Goal: Task Accomplishment & Management: Use online tool/utility

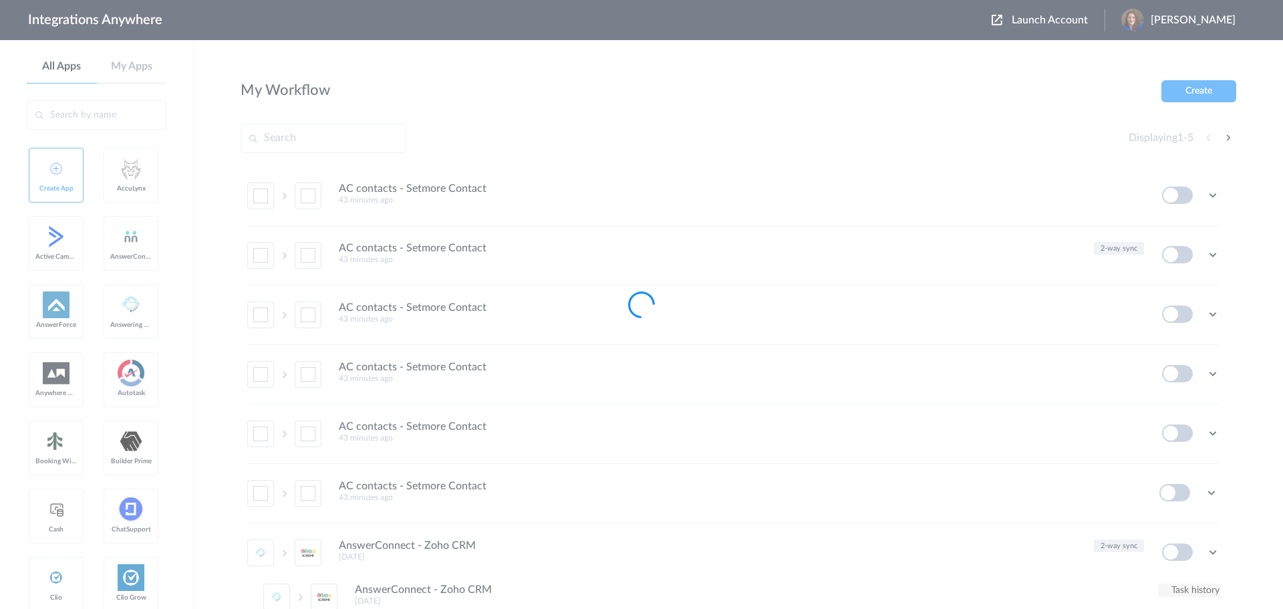
click at [1068, 21] on span "Launch Account" at bounding box center [1050, 20] width 76 height 11
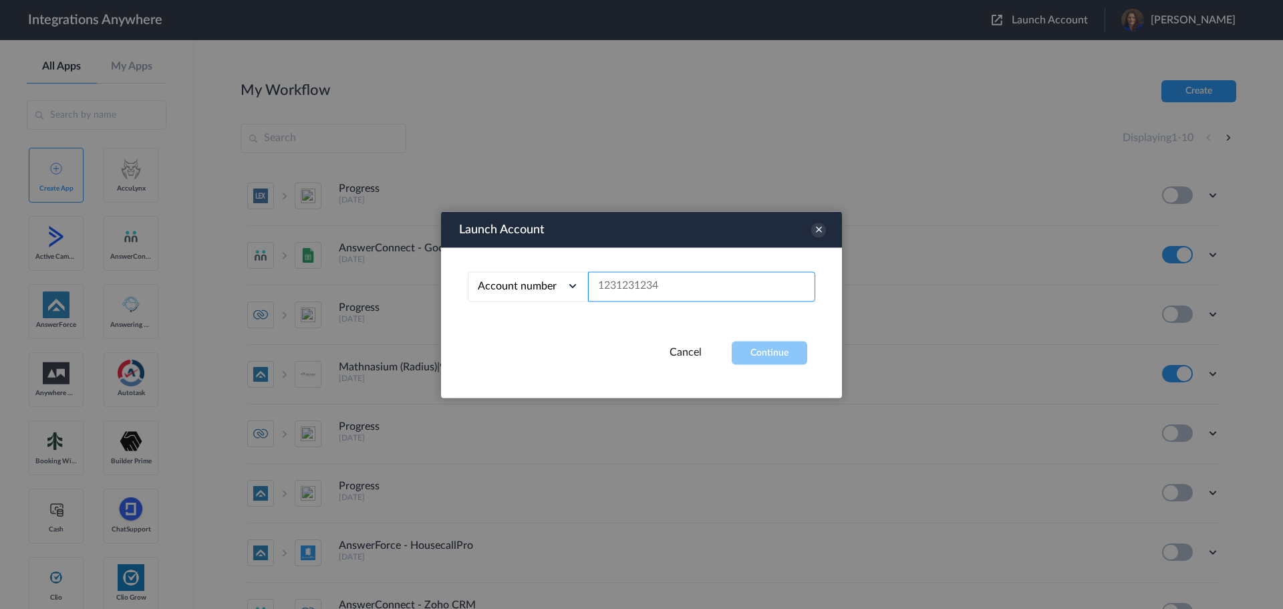
paste input "8282763391"
type input "8282763391"
click at [752, 360] on button "Continue" at bounding box center [769, 352] width 75 height 23
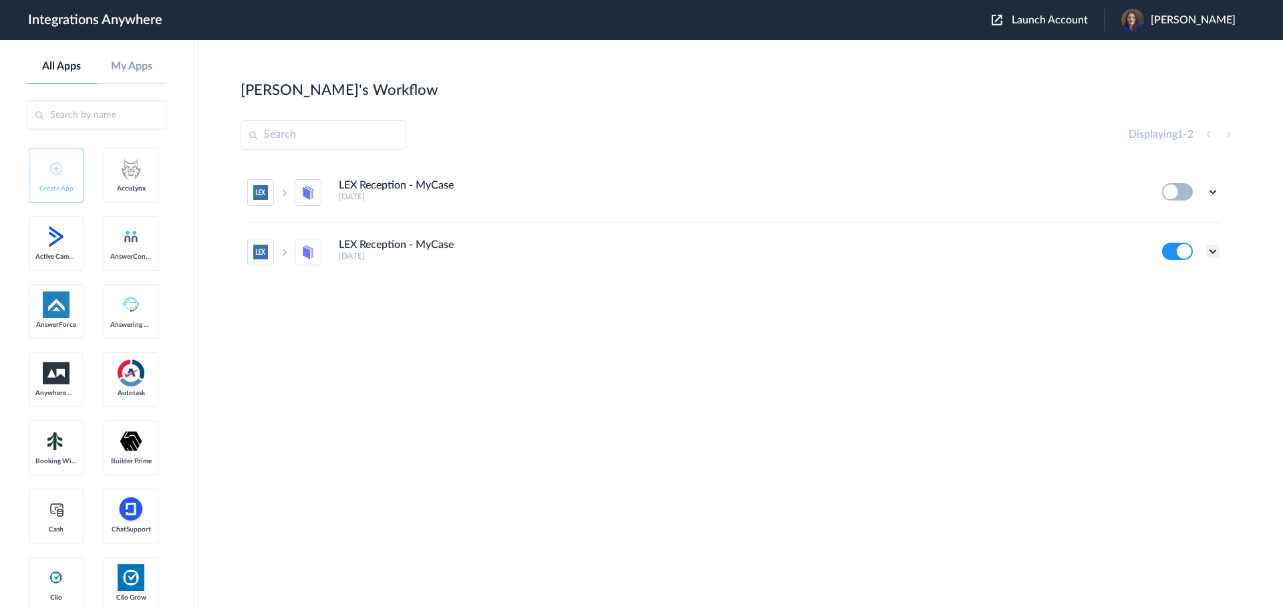
click at [1217, 249] on icon at bounding box center [1212, 251] width 13 height 13
click at [1179, 279] on li "Edit" at bounding box center [1175, 282] width 87 height 25
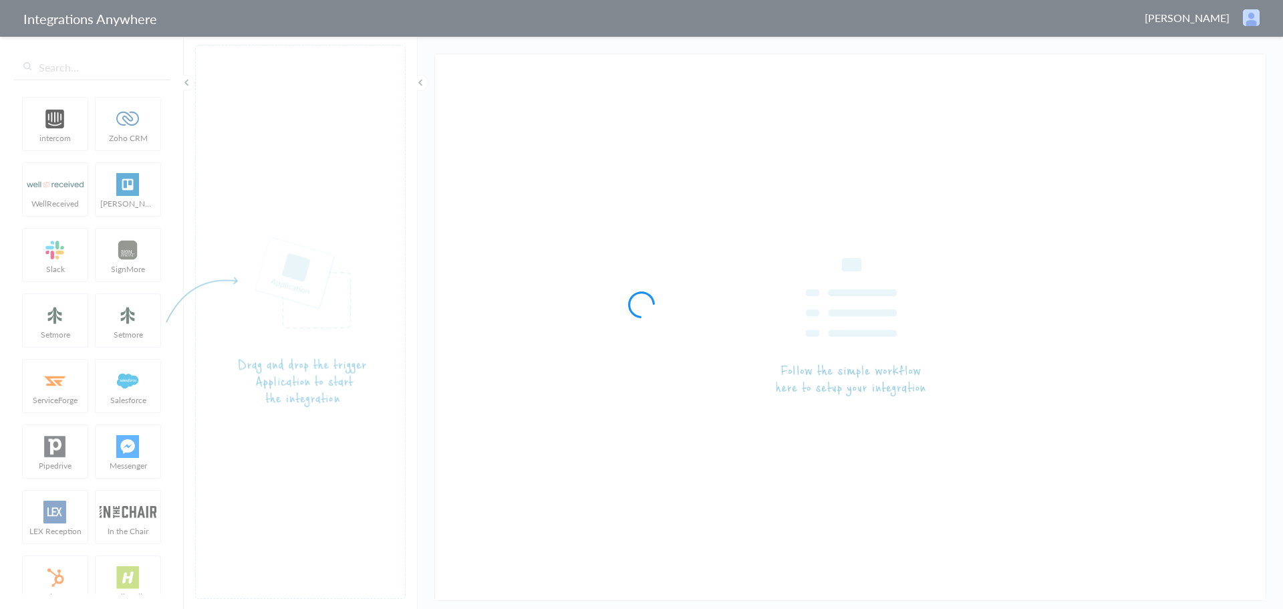
type input "LEX Reception - MyCase"
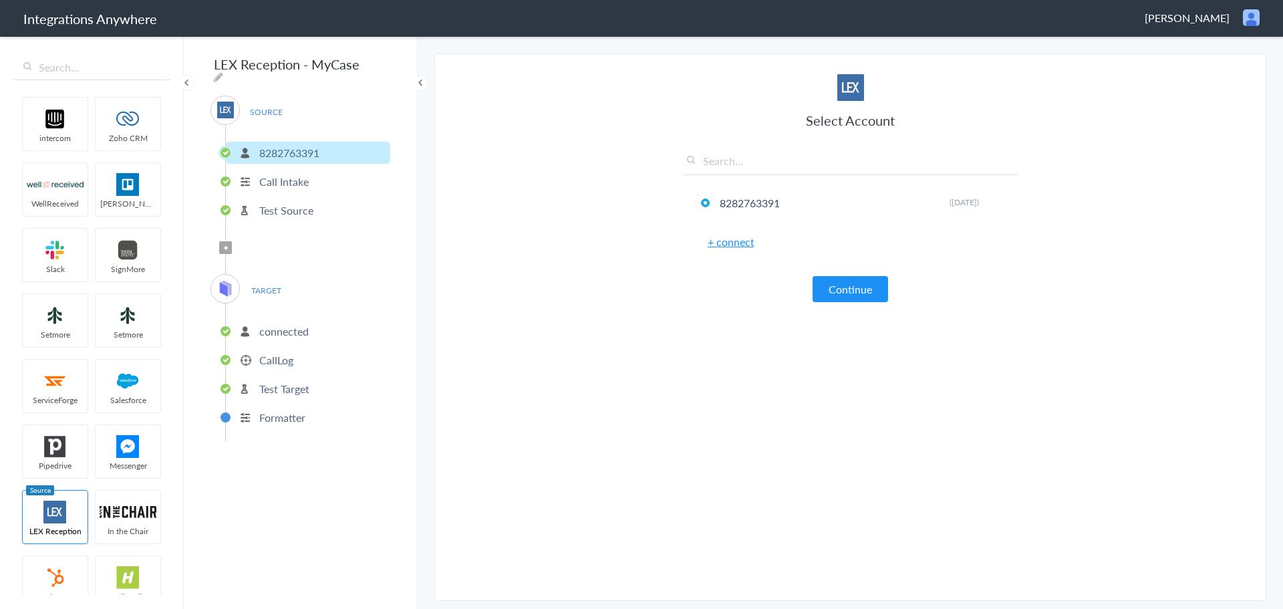
click at [299, 202] on p "Test Source" at bounding box center [286, 209] width 54 height 15
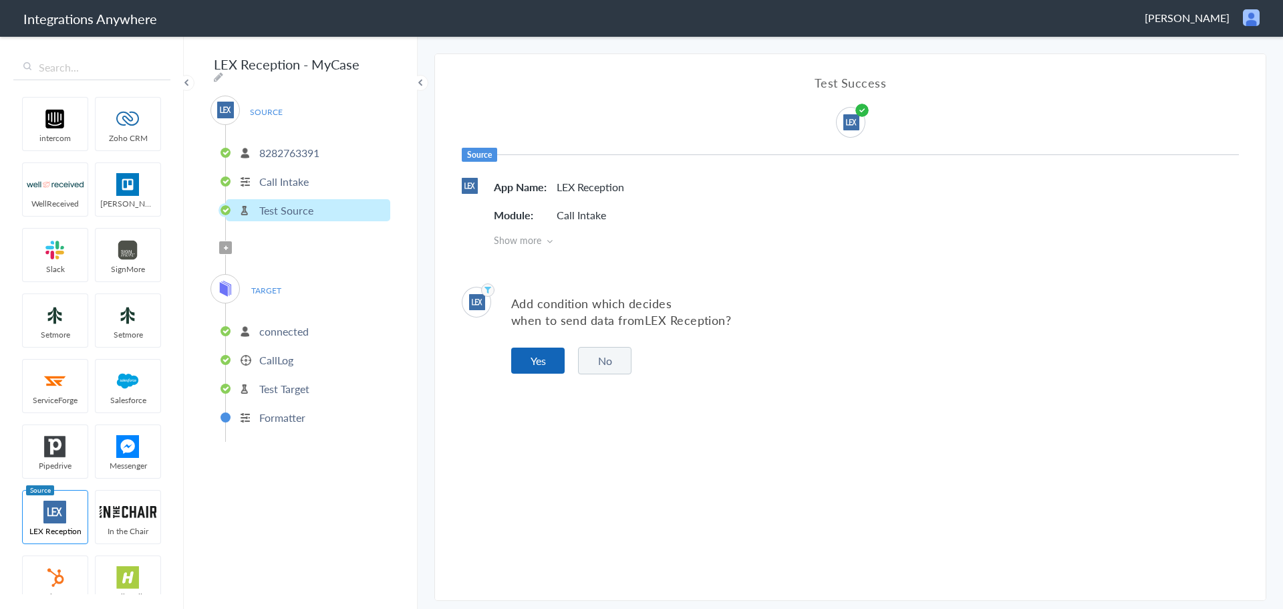
click at [527, 351] on button "Yes" at bounding box center [537, 360] width 53 height 26
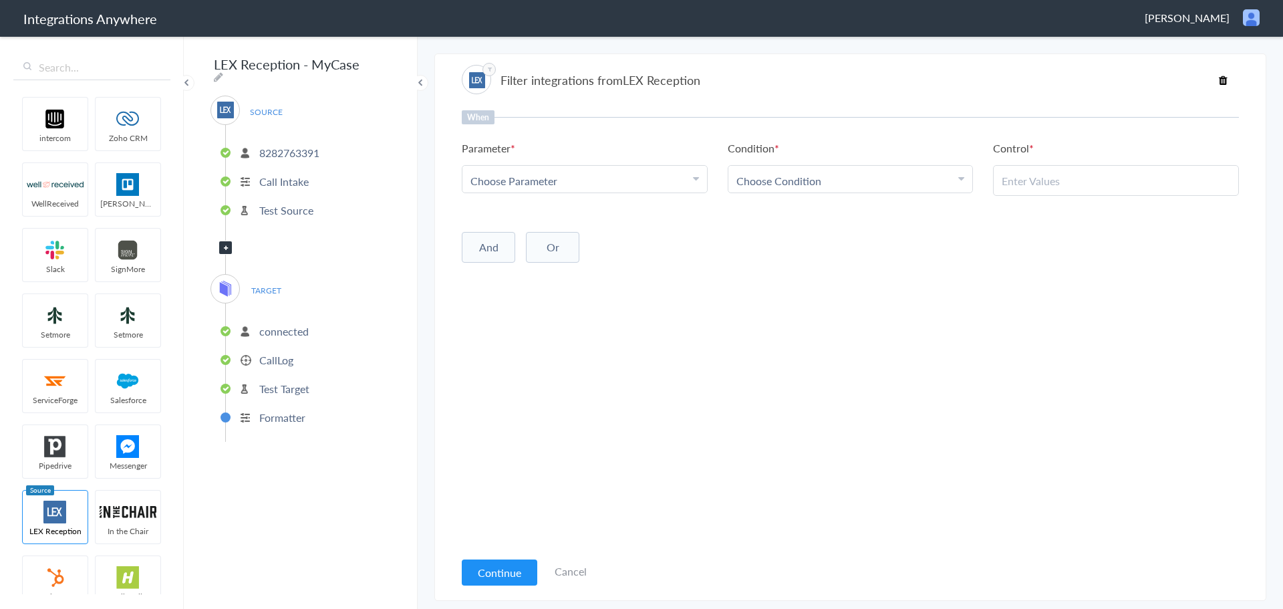
click at [296, 325] on p "connected" at bounding box center [283, 330] width 49 height 15
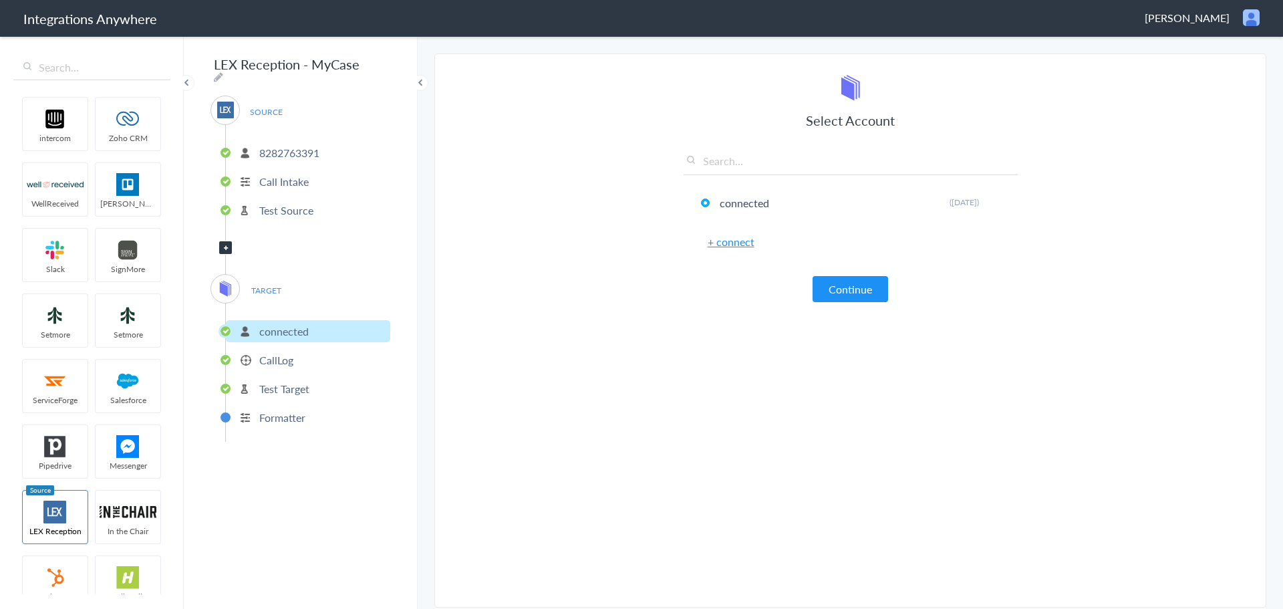
click at [296, 355] on li "CallLog" at bounding box center [308, 360] width 164 height 22
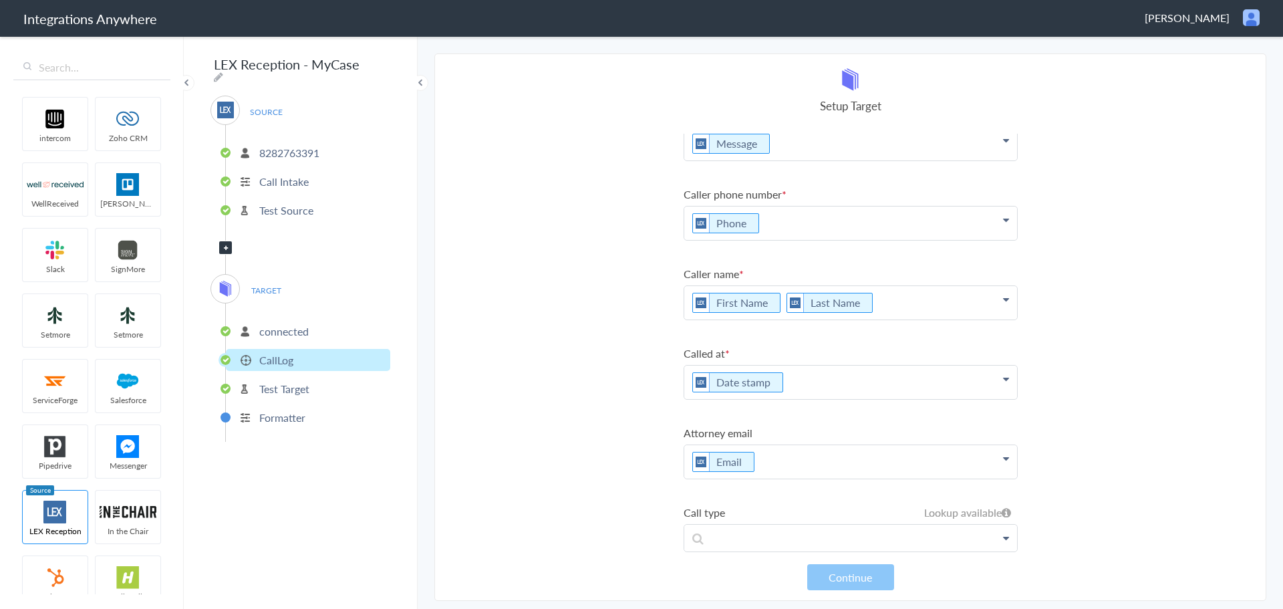
scroll to position [38, 0]
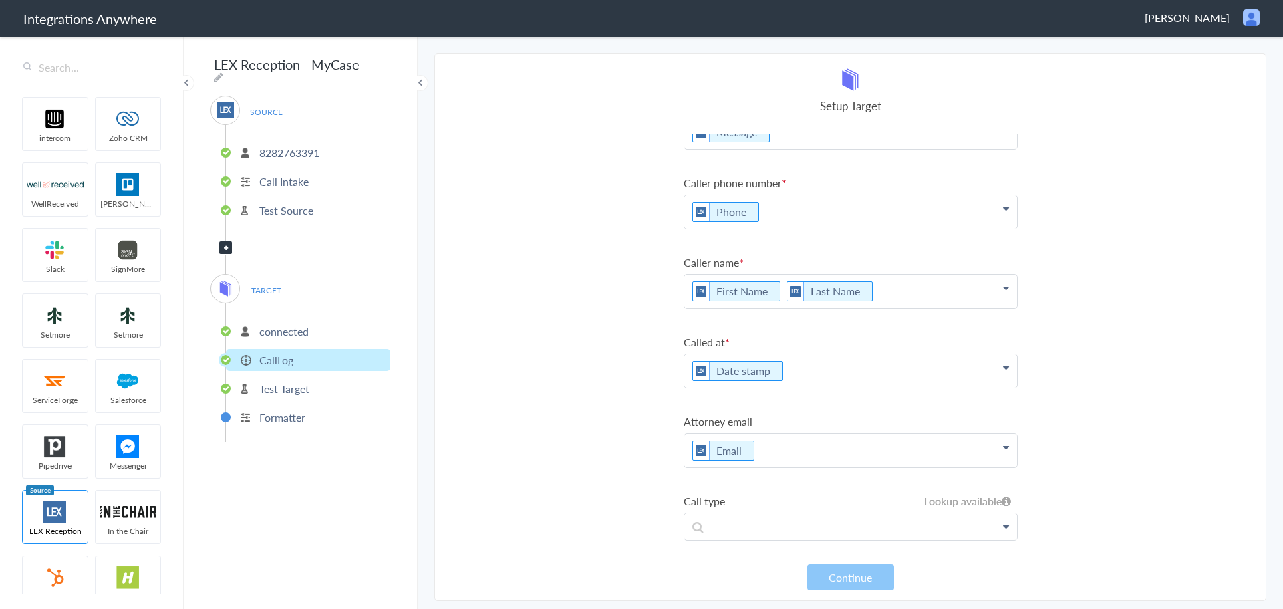
click at [304, 381] on p "Test Target" at bounding box center [284, 388] width 50 height 15
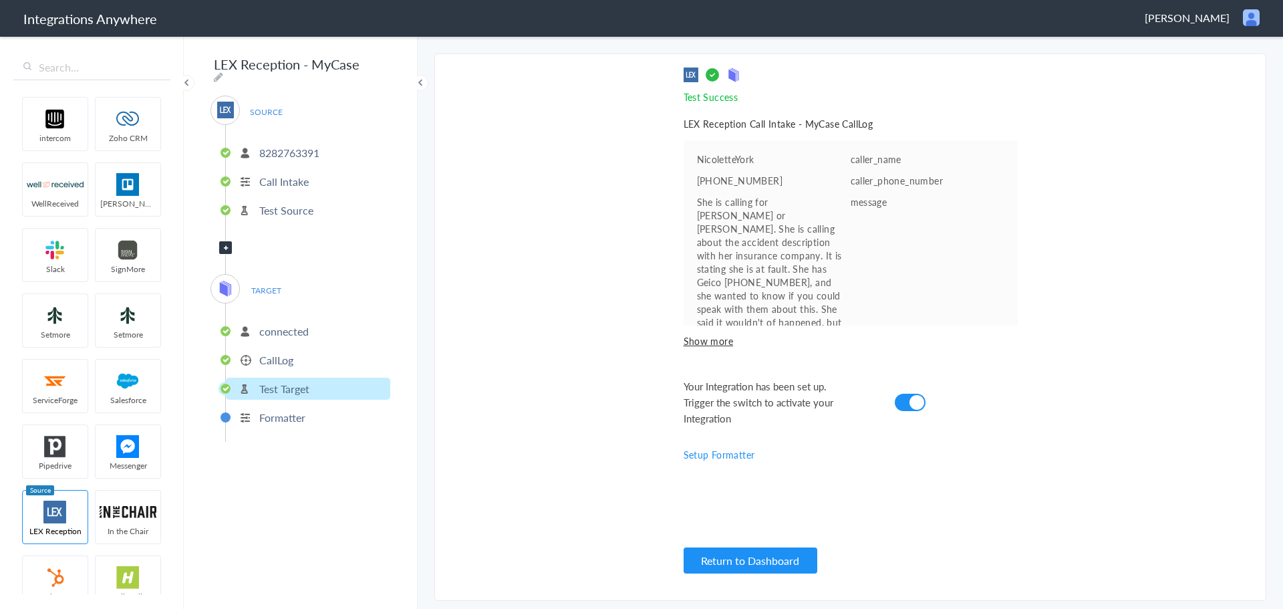
click at [281, 410] on p "Formatter" at bounding box center [282, 417] width 46 height 15
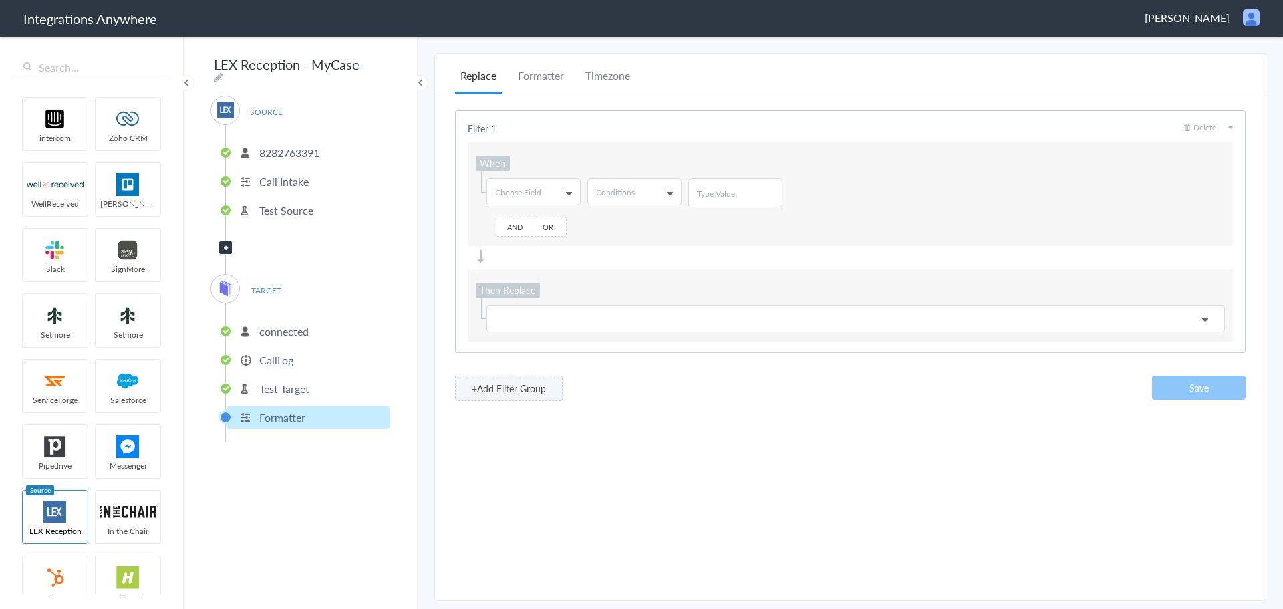
click at [1051, 477] on div "Replace Formatter Timezone Timezone America/Los_Angeles (Source) UTC America/Lo…" at bounding box center [850, 326] width 830 height 519
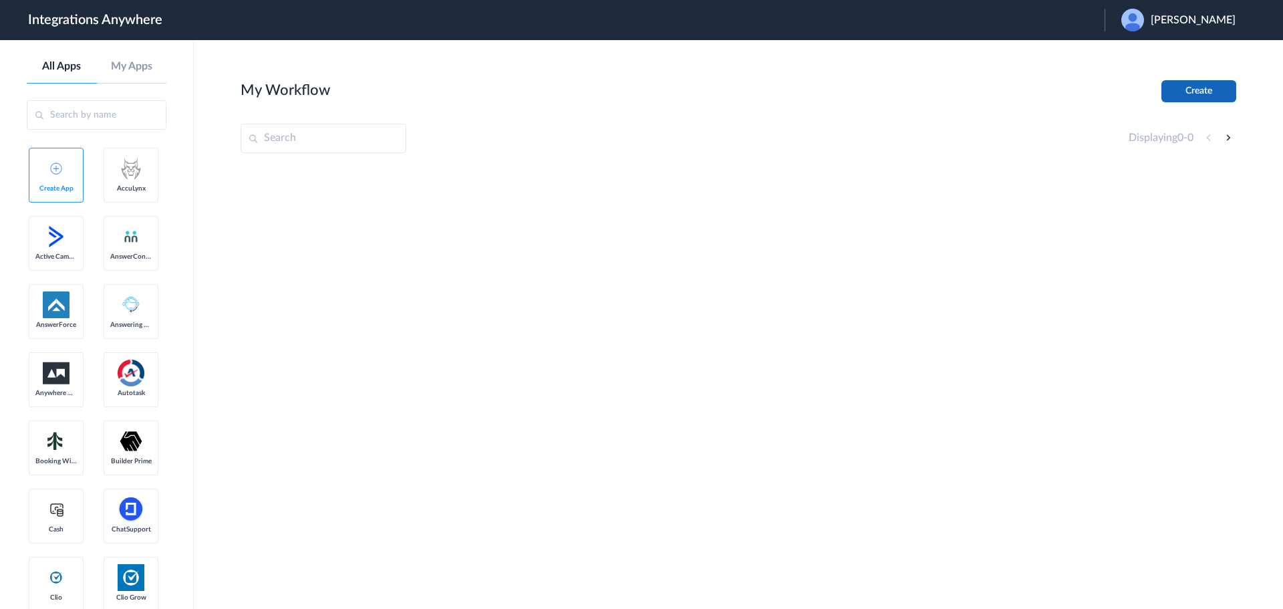
click at [1188, 94] on button "Create" at bounding box center [1198, 91] width 75 height 22
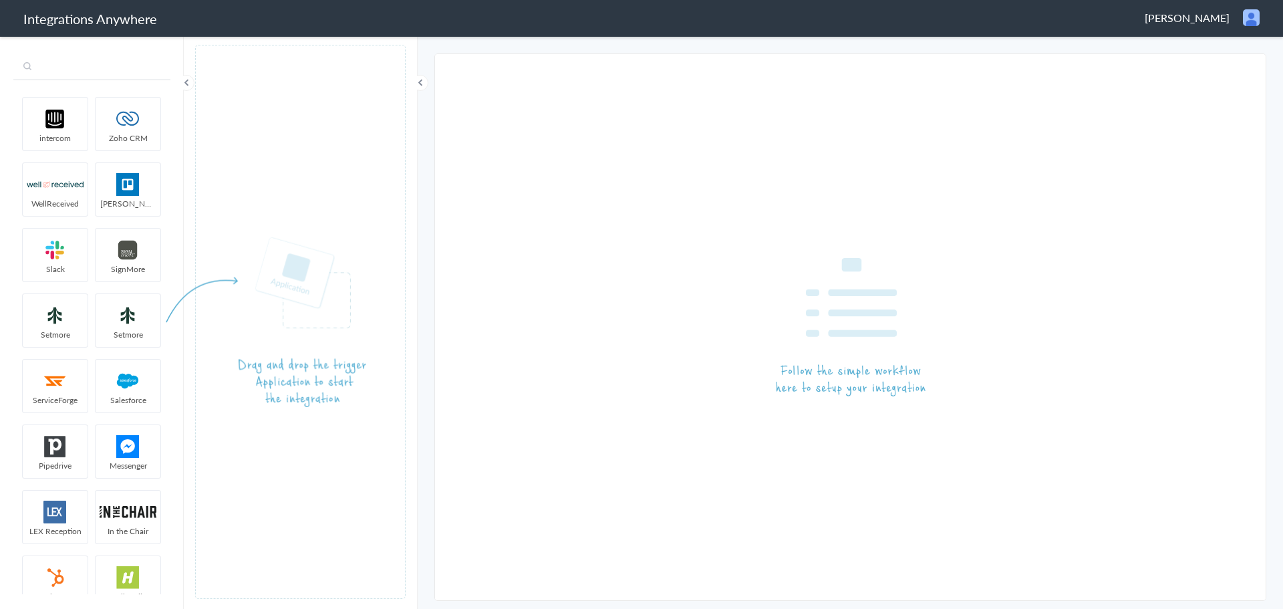
click at [84, 62] on input "text" at bounding box center [91, 67] width 157 height 25
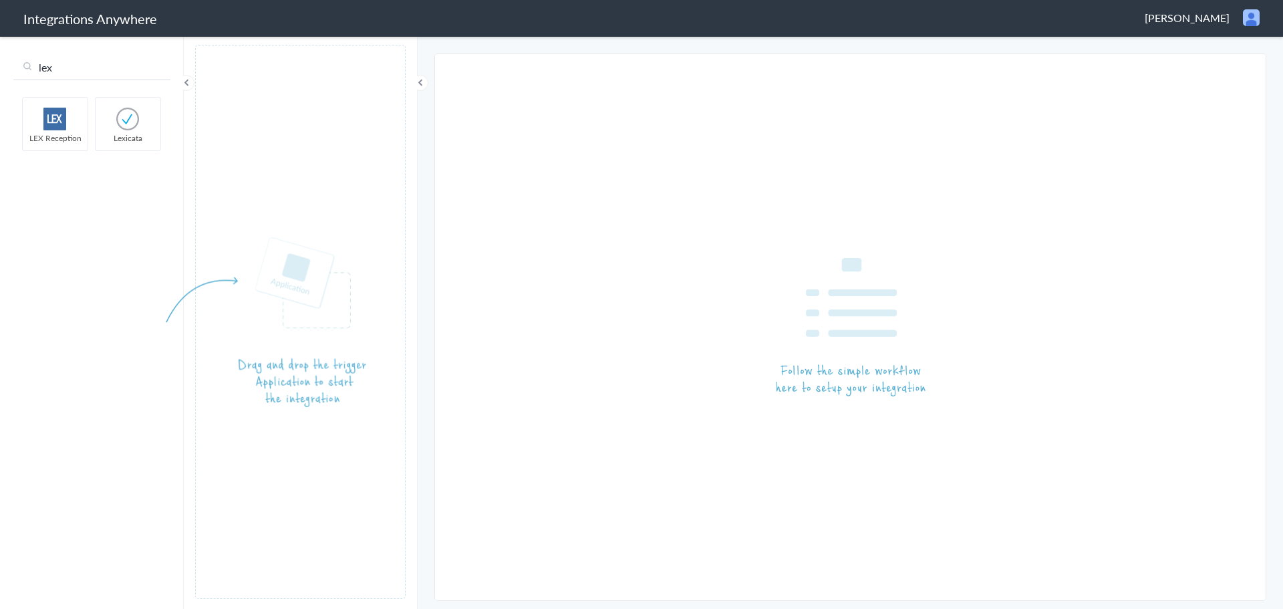
type input "lex"
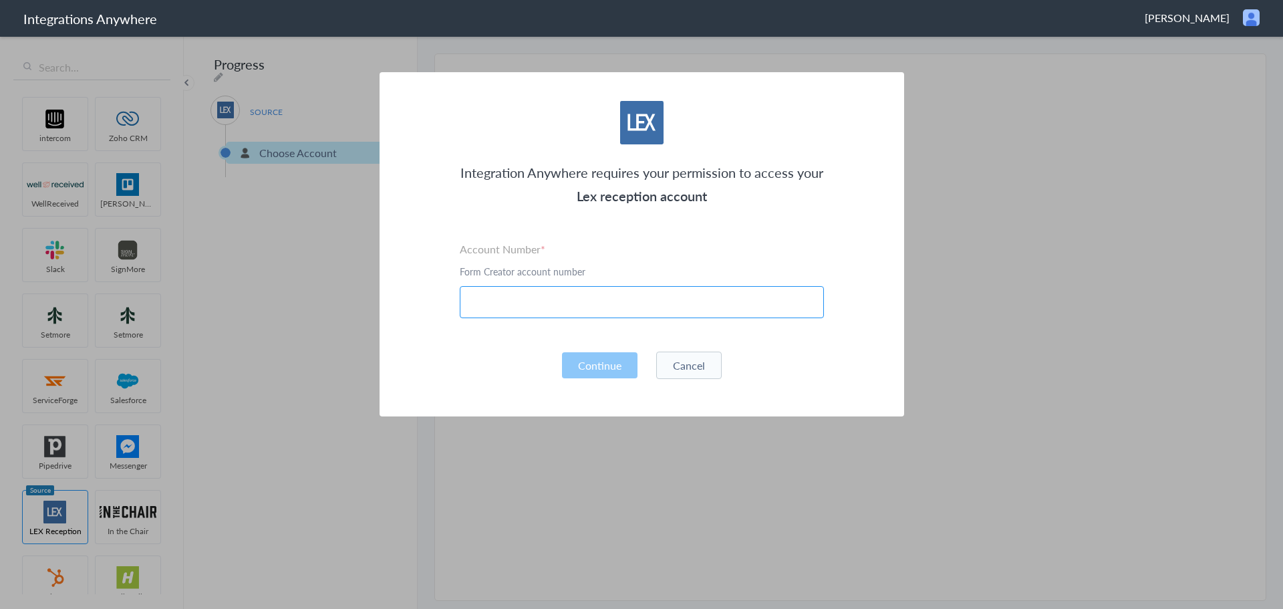
paste input "8282763391"
type input "8282763391"
click at [586, 350] on div "Integration Anywhere requires your permission to access your Lex reception acco…" at bounding box center [641, 244] width 524 height 344
click at [587, 363] on button "Continue" at bounding box center [599, 365] width 75 height 26
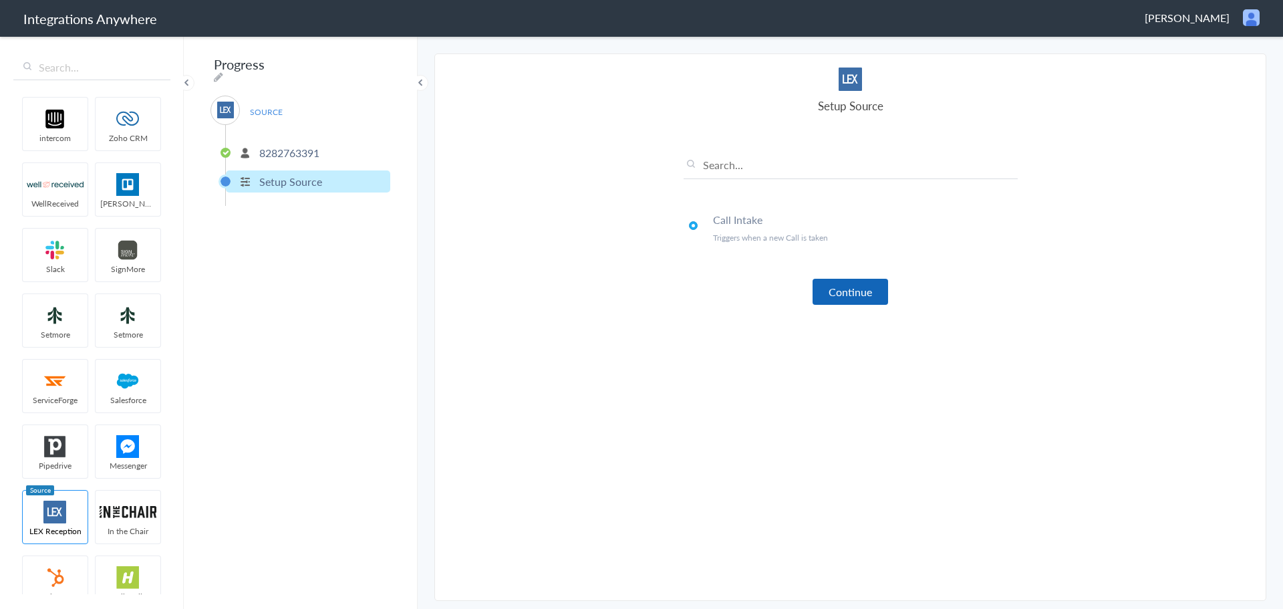
click at [841, 295] on button "Continue" at bounding box center [849, 292] width 75 height 26
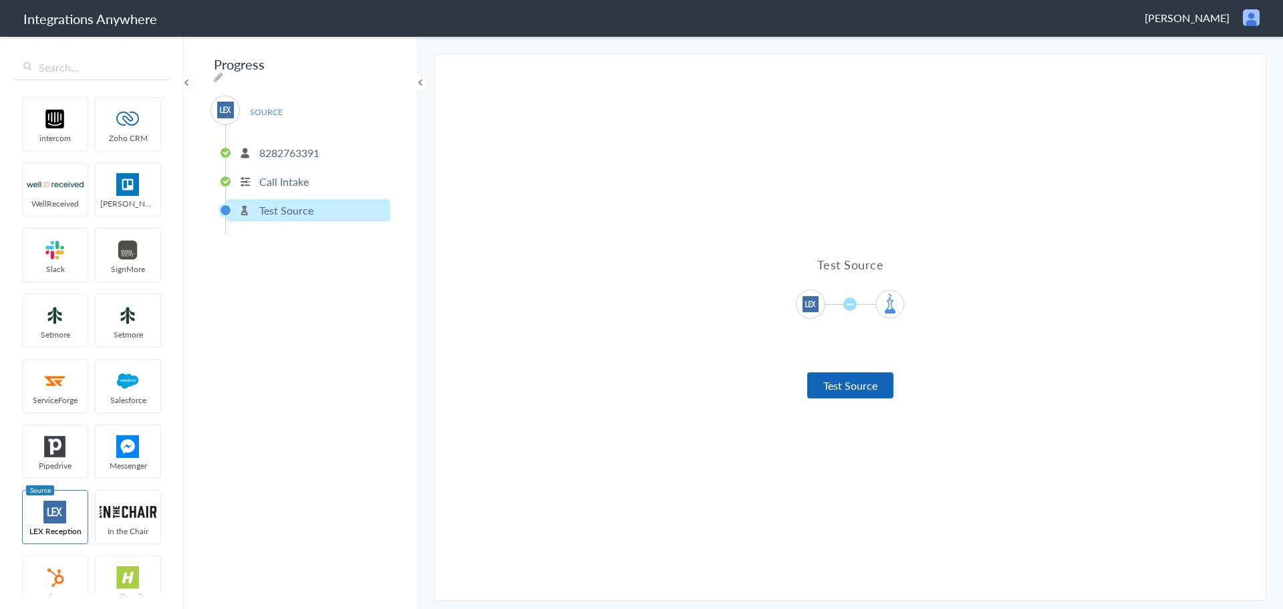
click at [842, 387] on button "Test Source" at bounding box center [850, 385] width 86 height 26
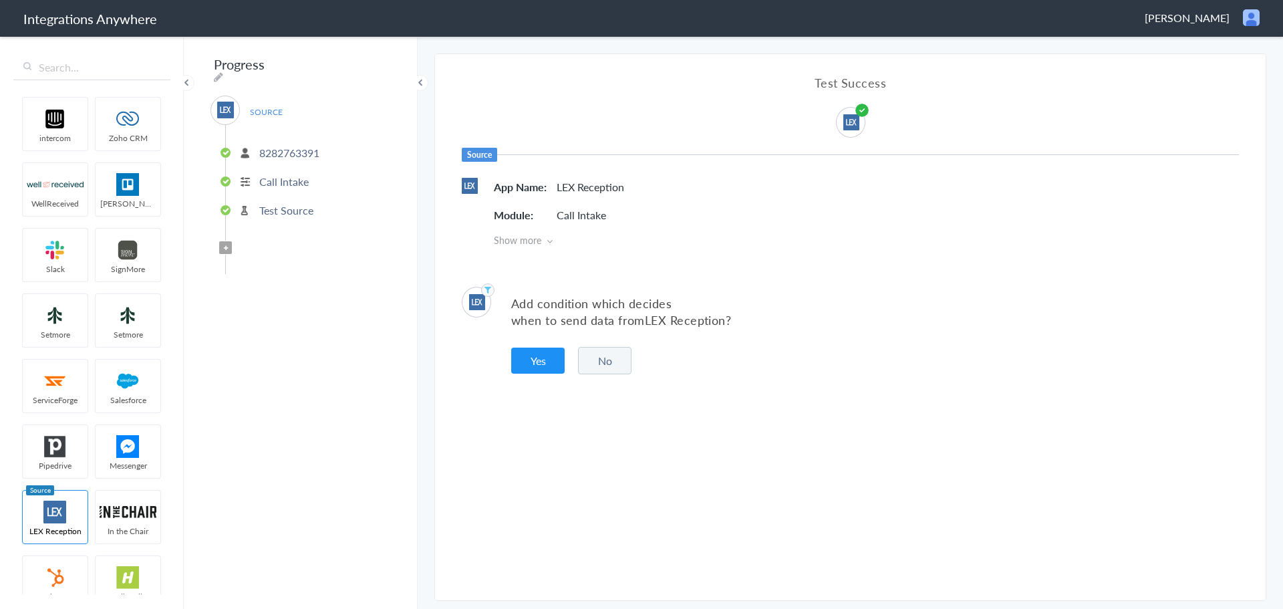
click at [597, 357] on button "No" at bounding box center [604, 360] width 53 height 27
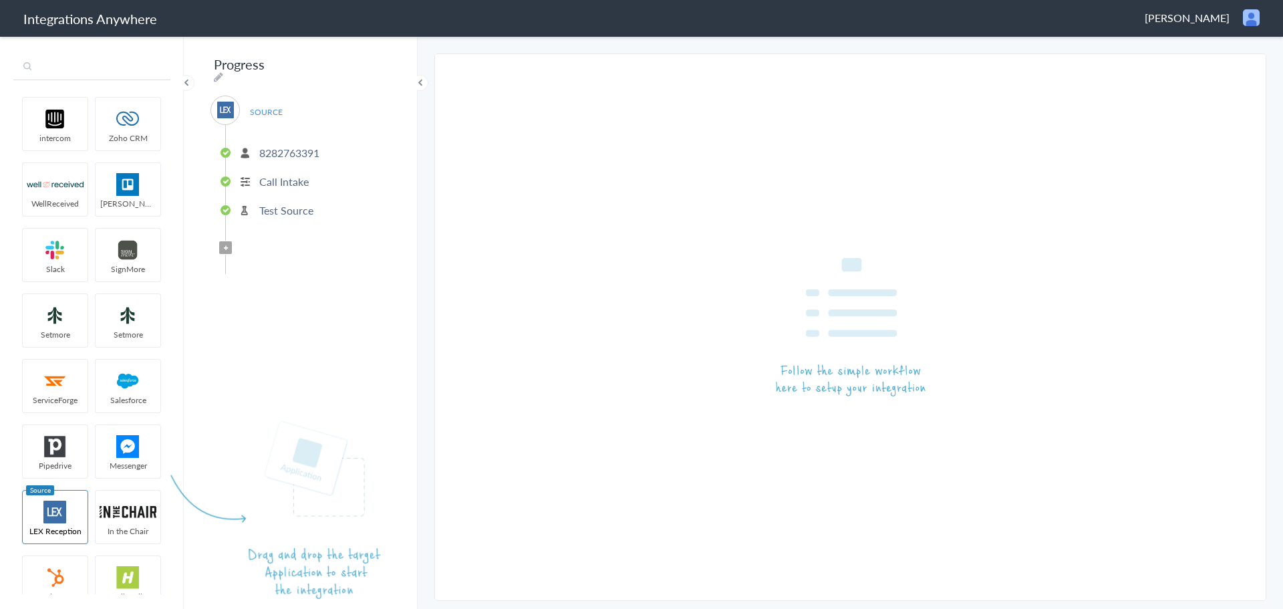
click at [76, 65] on input "text" at bounding box center [91, 67] width 157 height 25
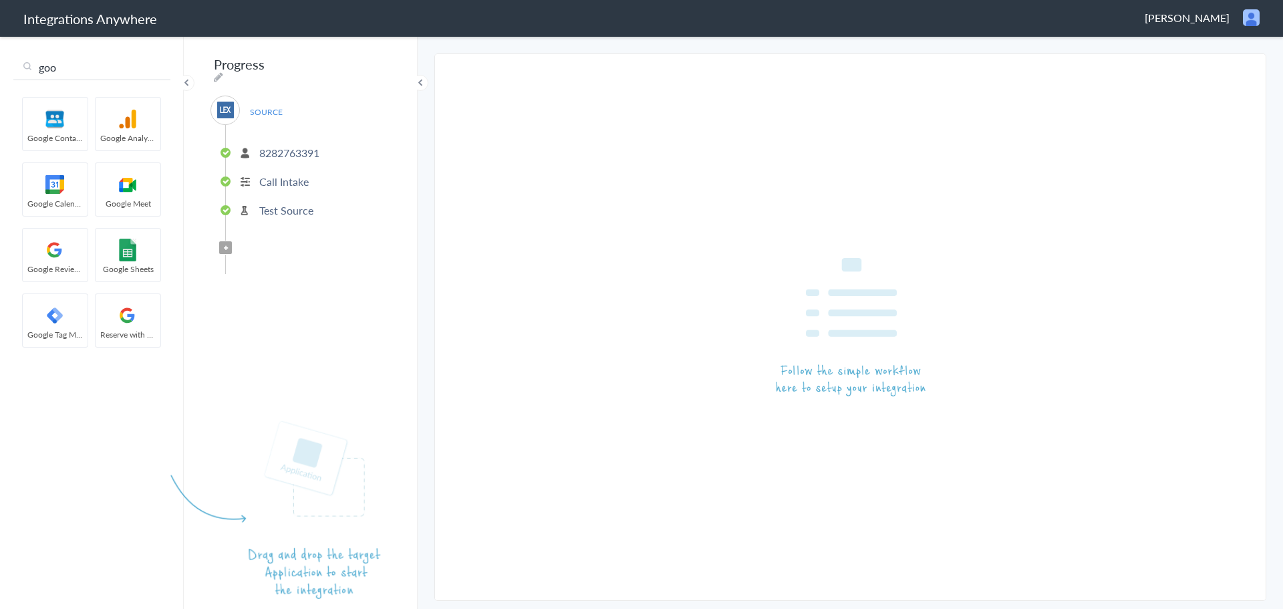
type input "goo"
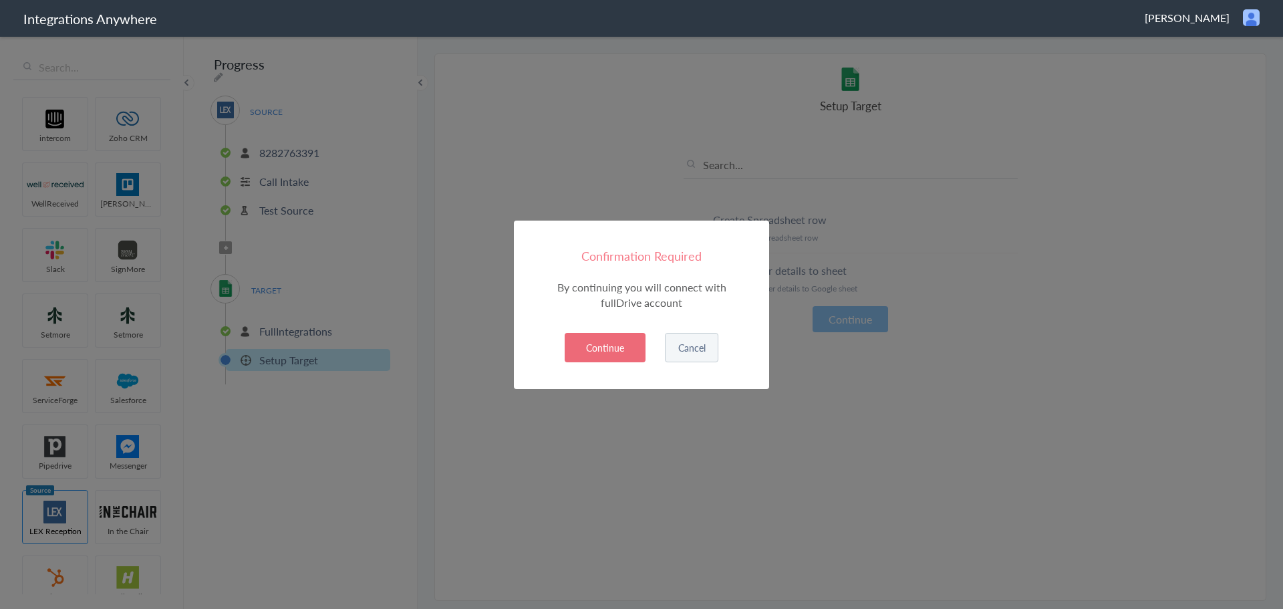
click at [607, 341] on button "Continue" at bounding box center [605, 347] width 81 height 29
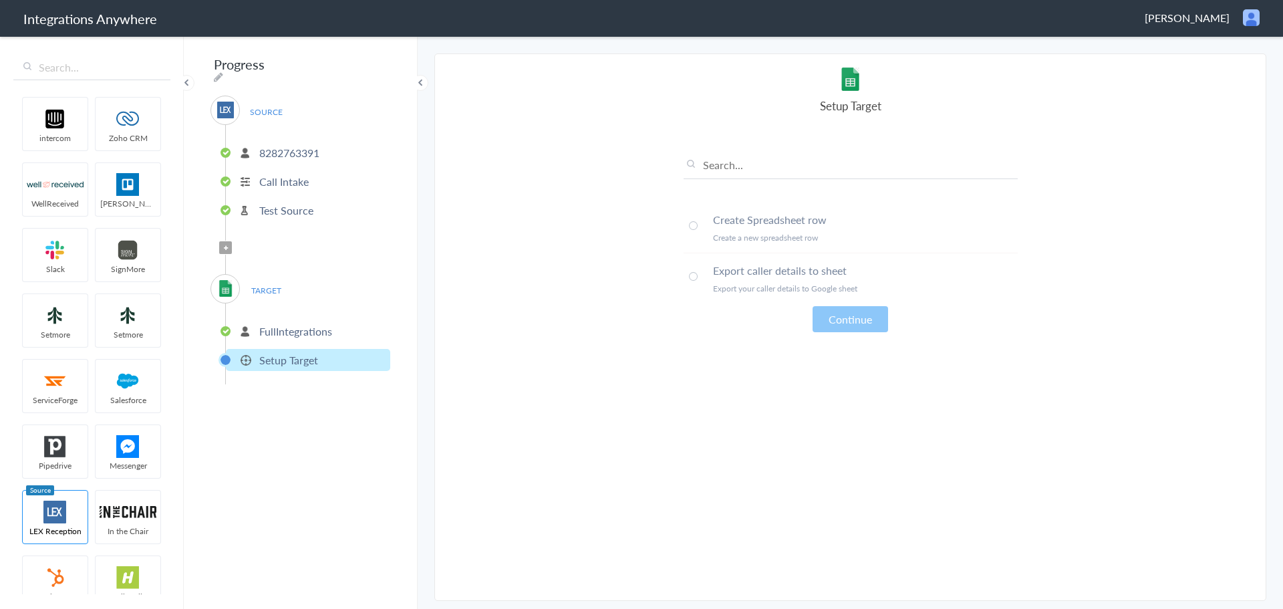
click at [691, 276] on span at bounding box center [693, 276] width 9 height 9
click at [837, 326] on button "Continue" at bounding box center [849, 319] width 75 height 26
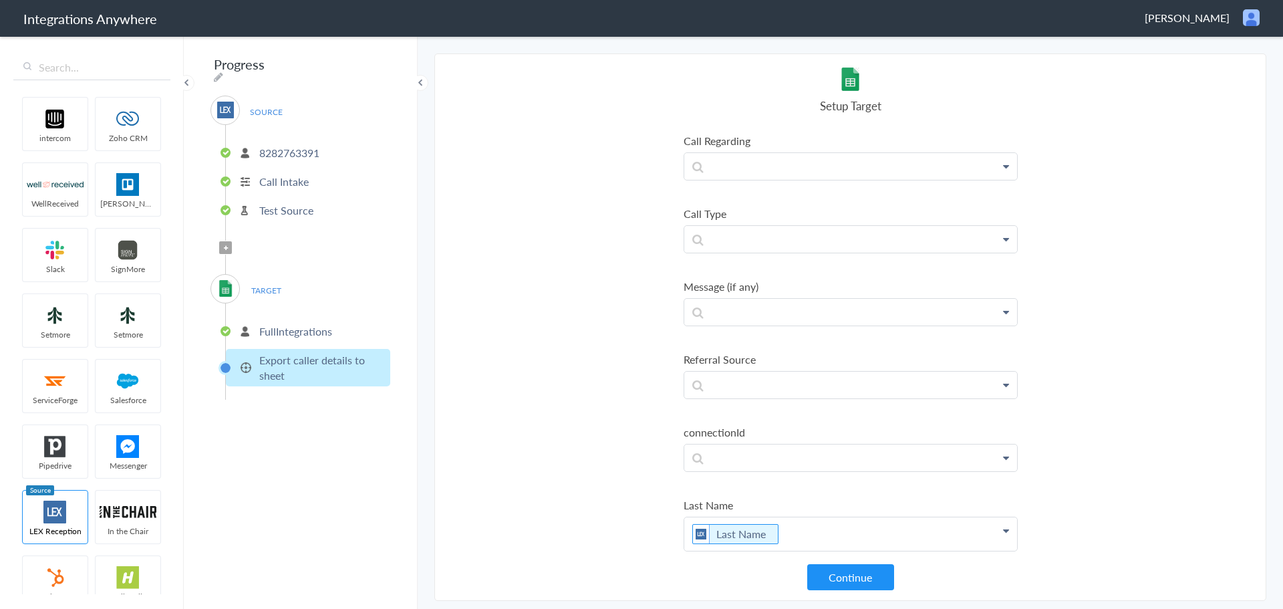
scroll to position [1634, 0]
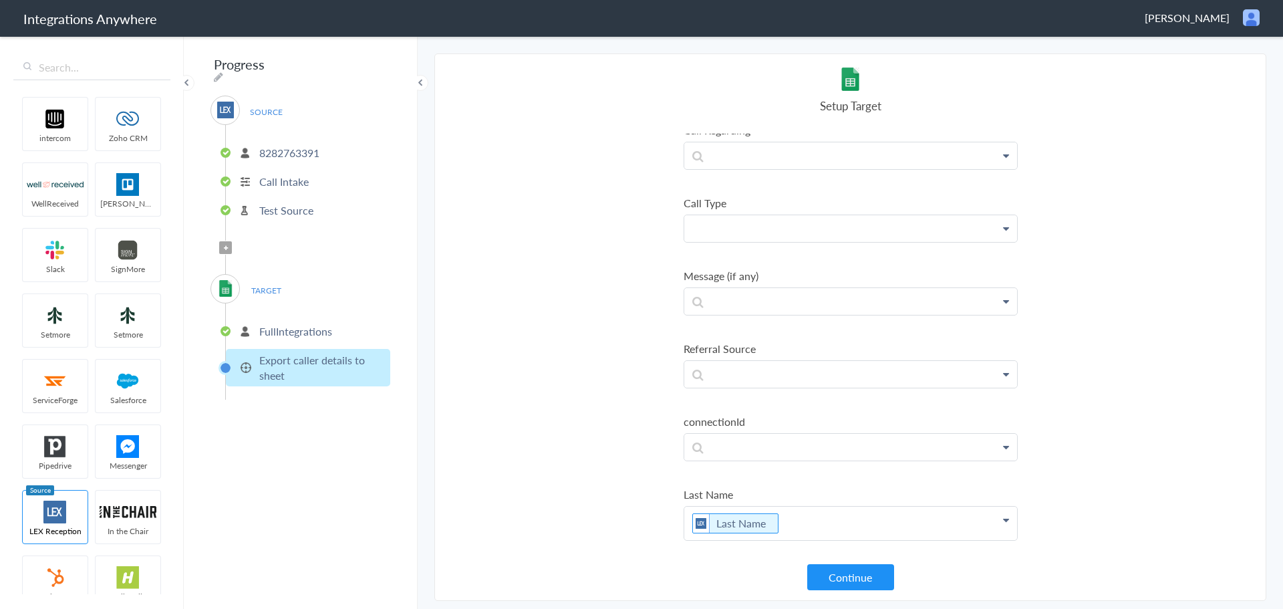
click at [740, 229] on p at bounding box center [850, 228] width 333 height 27
click at [740, 333] on link "Call Type" at bounding box center [850, 340] width 333 height 29
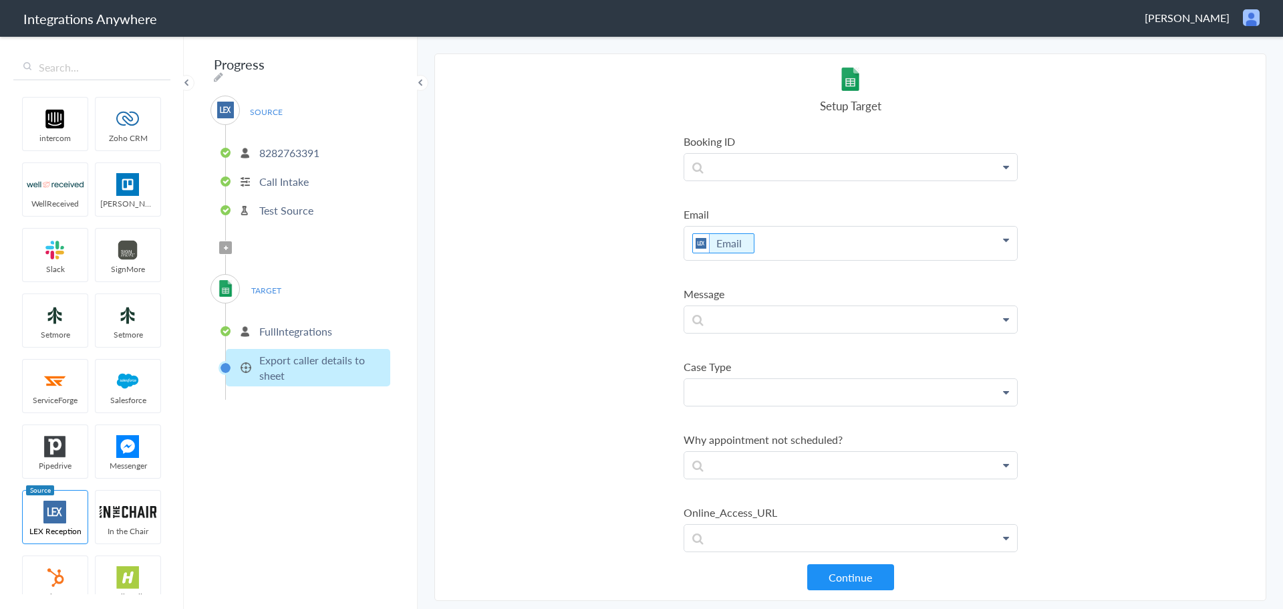
click at [734, 393] on p at bounding box center [850, 392] width 333 height 27
click at [720, 399] on p at bounding box center [850, 392] width 333 height 27
click at [721, 463] on link "Case Type" at bounding box center [850, 459] width 333 height 29
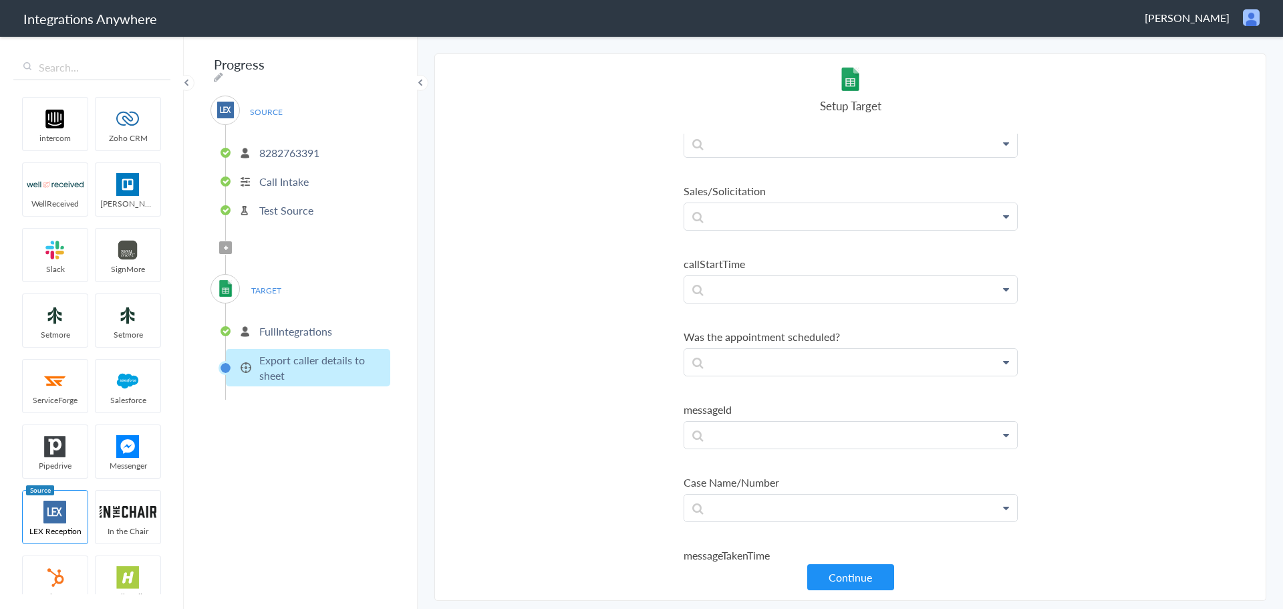
scroll to position [1069, 0]
click at [754, 365] on p at bounding box center [850, 362] width 333 height 27
click at [768, 408] on link "Was the appointment scheduled?" at bounding box center [850, 401] width 333 height 29
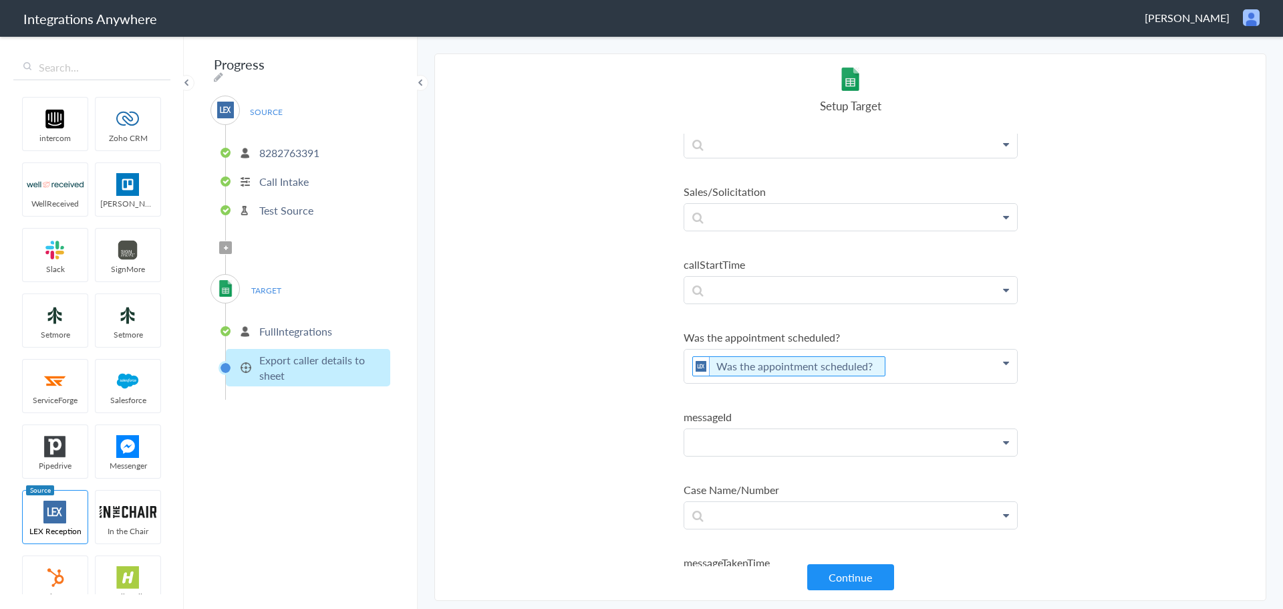
click at [764, 438] on p at bounding box center [850, 442] width 333 height 27
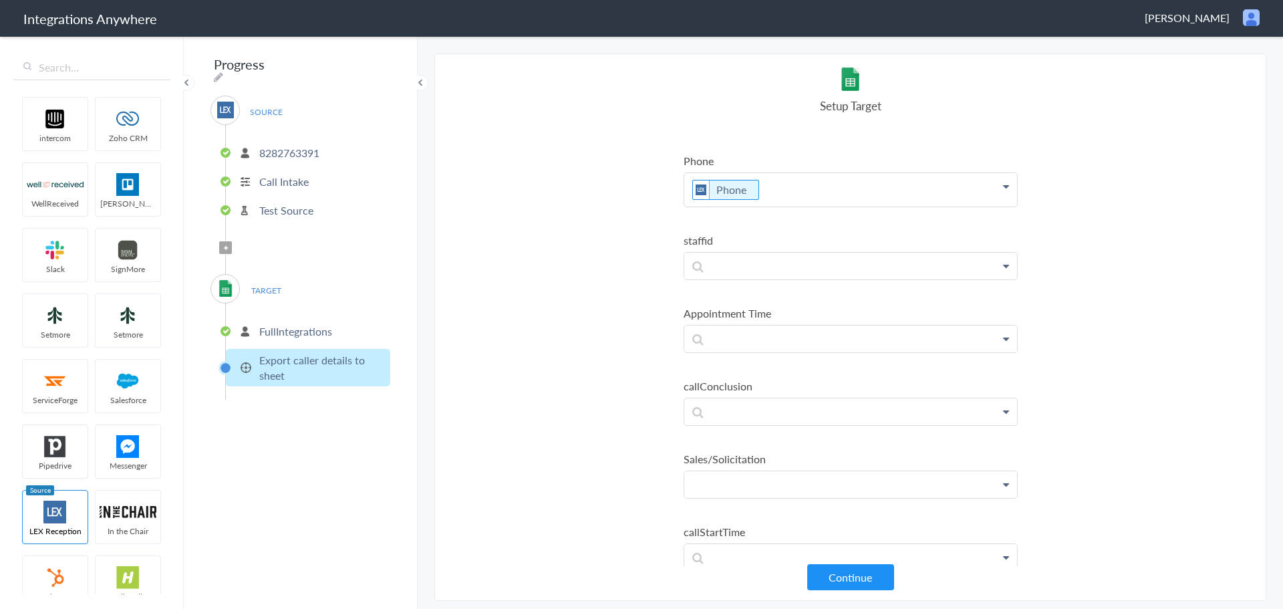
click at [744, 482] on p at bounding box center [850, 484] width 333 height 27
click at [749, 551] on link "Sales/Solicitation" at bounding box center [850, 551] width 333 height 29
click at [740, 333] on p at bounding box center [850, 338] width 333 height 27
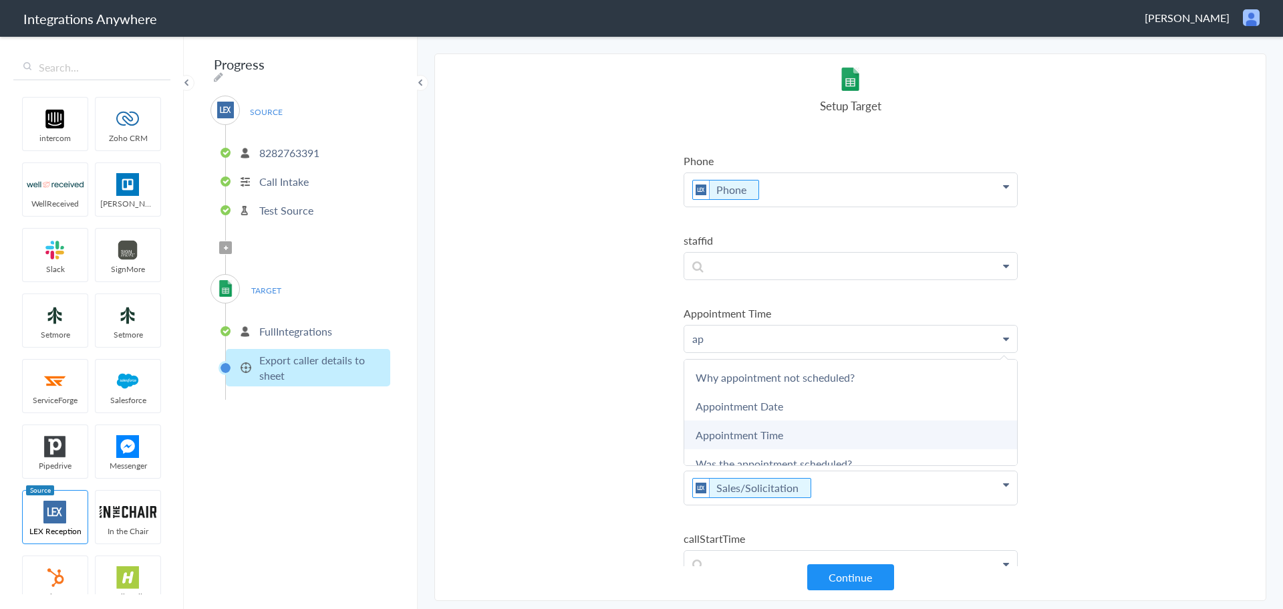
click at [721, 436] on link "Appointment Time" at bounding box center [850, 434] width 333 height 29
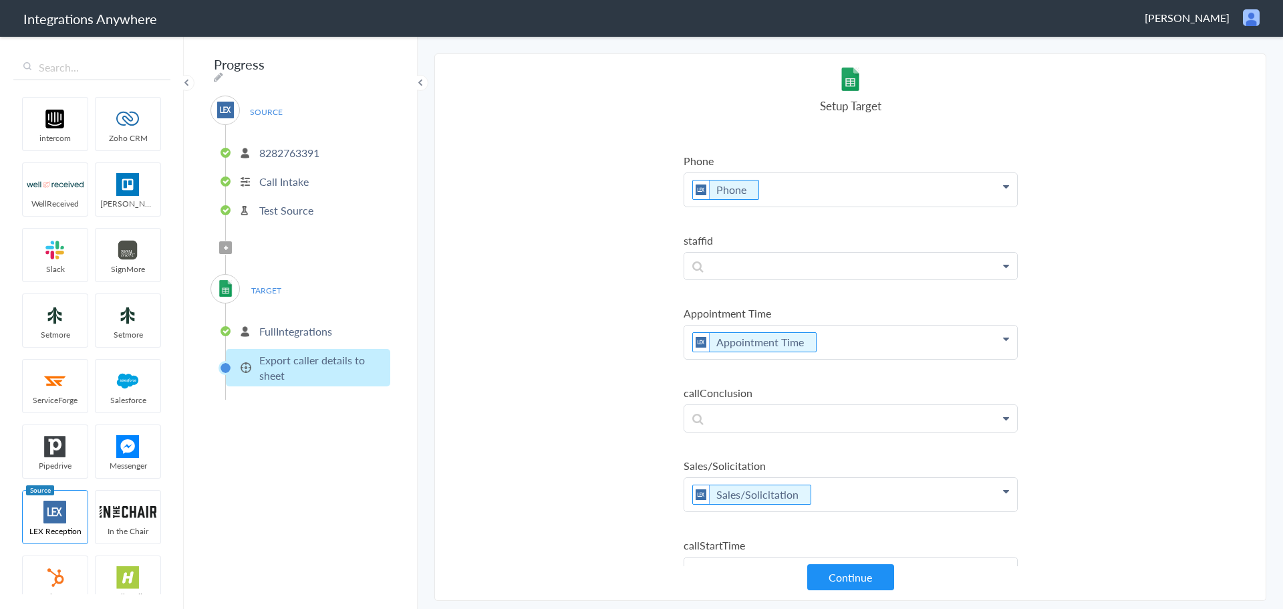
scroll to position [534, 0]
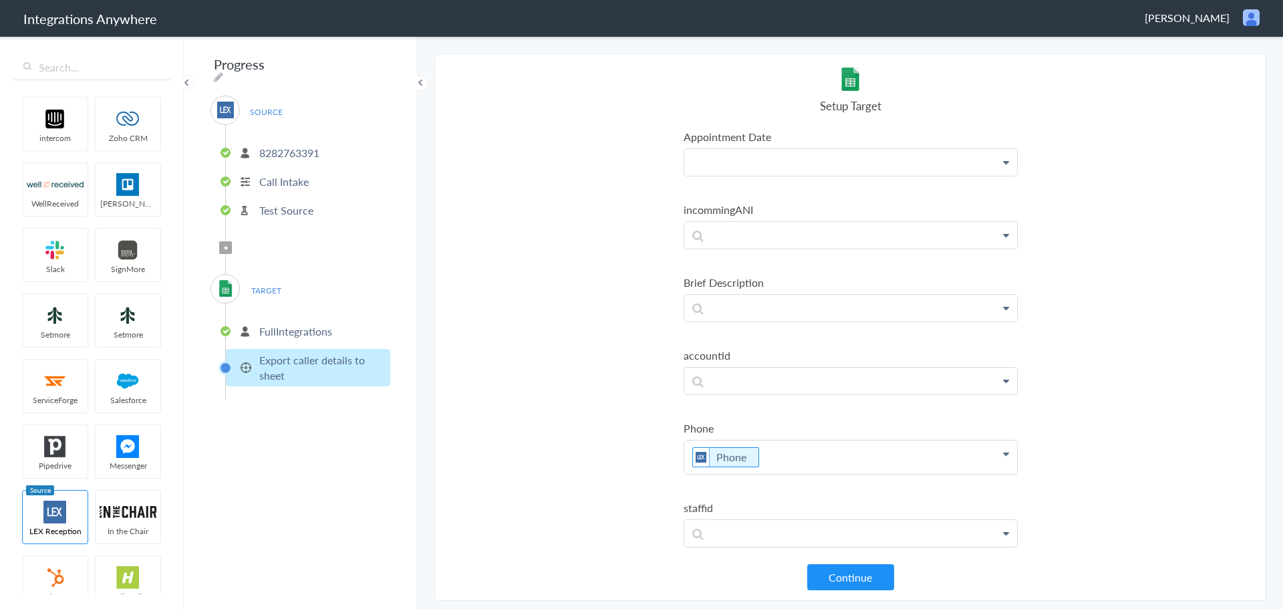
click at [746, 153] on p at bounding box center [850, 162] width 333 height 27
click at [747, 237] on link "Appointment Date" at bounding box center [850, 229] width 333 height 29
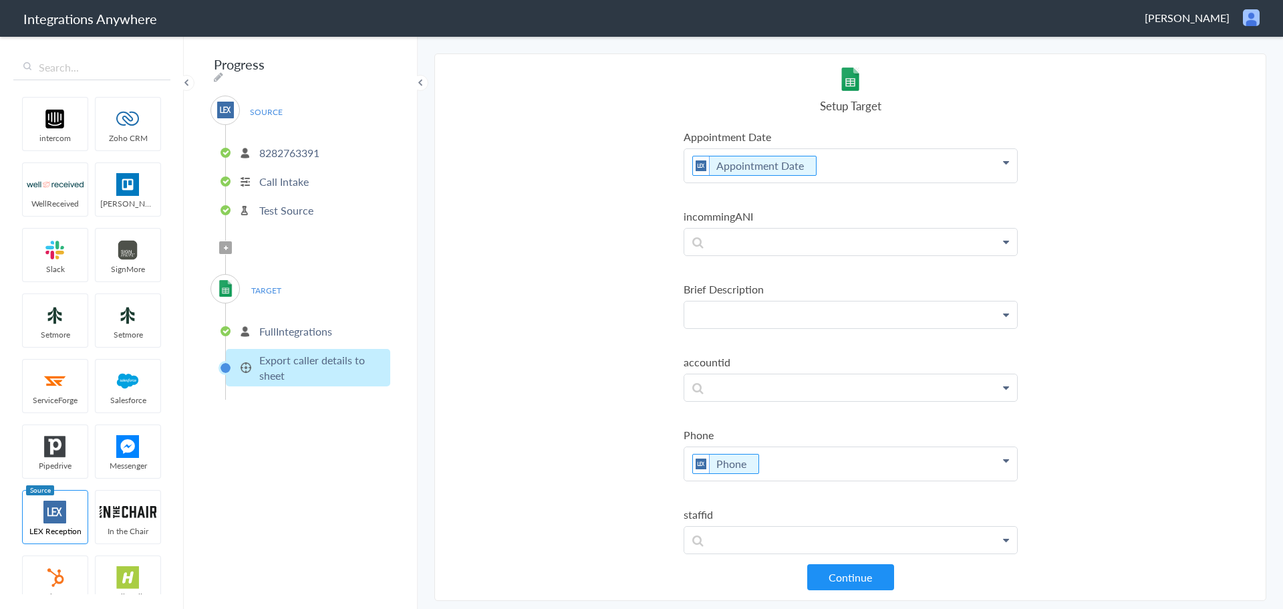
click at [742, 311] on p at bounding box center [850, 314] width 333 height 27
click at [748, 351] on link "Brief Description" at bounding box center [850, 353] width 333 height 29
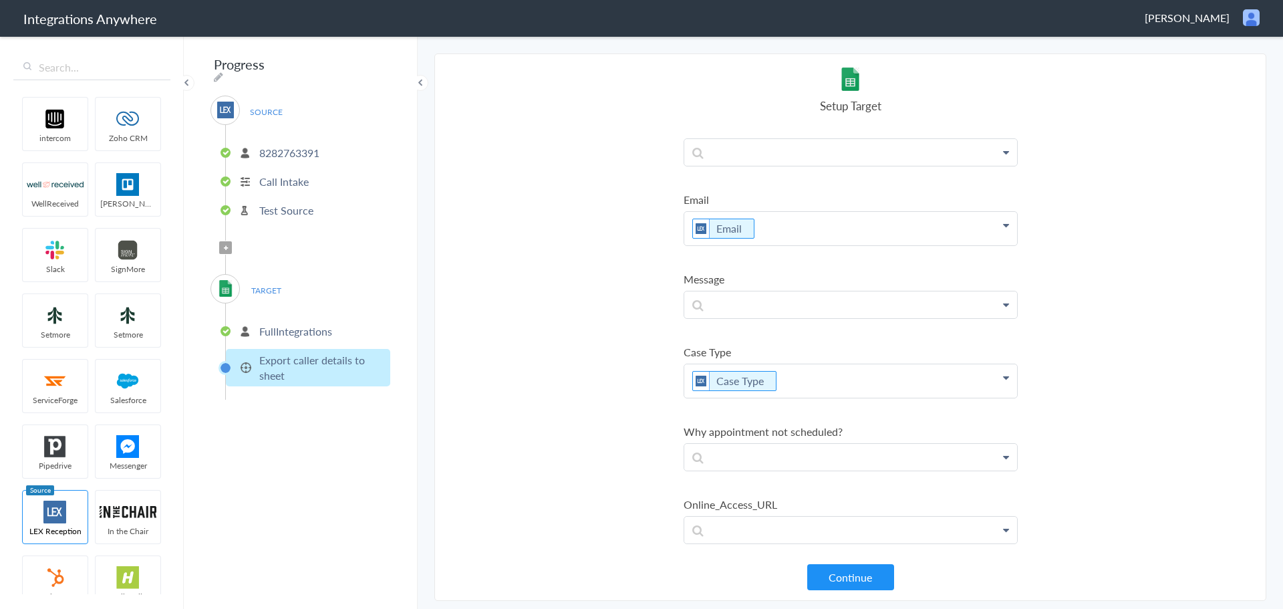
scroll to position [0, 0]
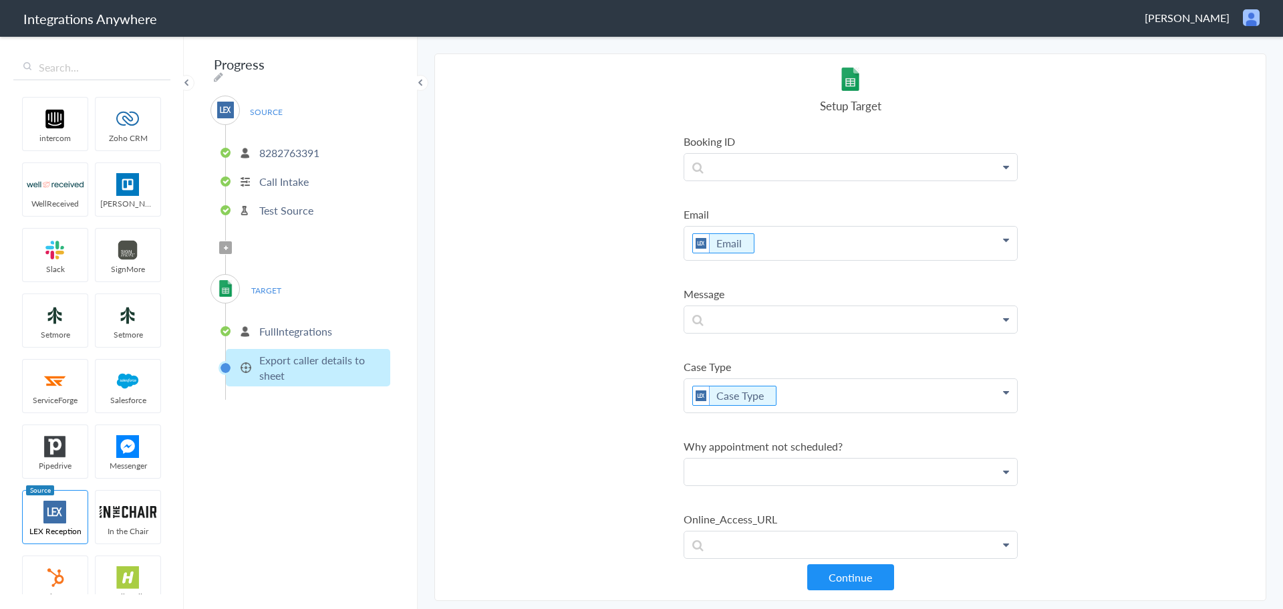
click at [717, 466] on p at bounding box center [850, 471] width 333 height 27
click at [768, 513] on link "Why appointment not scheduled?" at bounding box center [850, 510] width 333 height 29
click at [735, 326] on p at bounding box center [850, 319] width 333 height 27
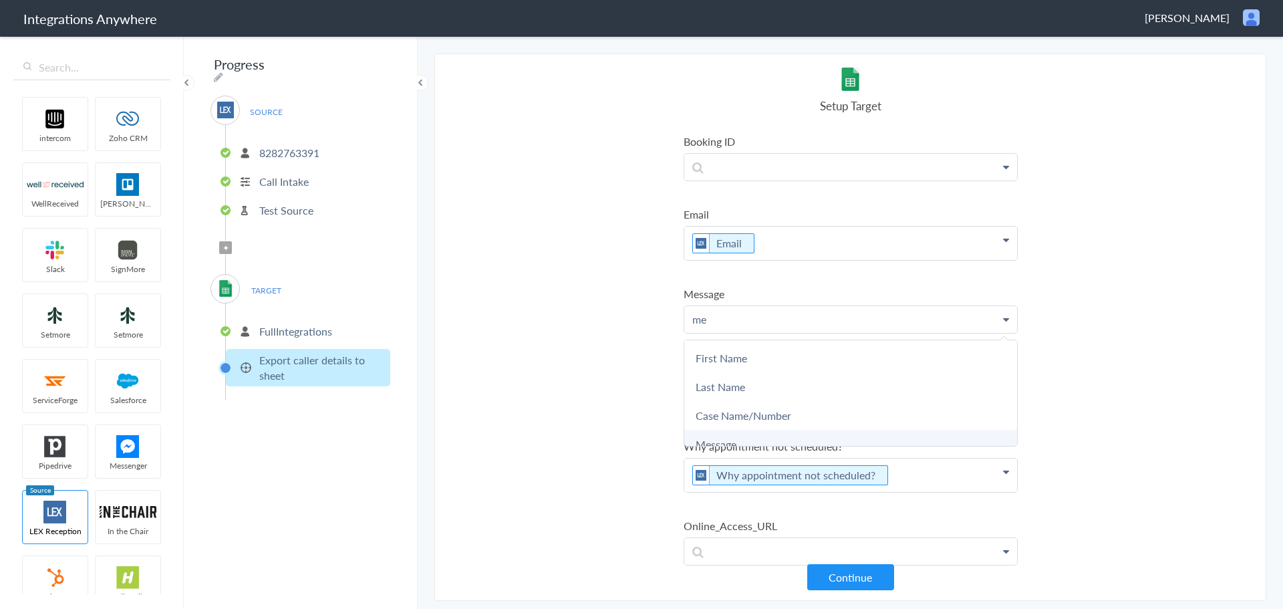
click at [731, 436] on link "Message" at bounding box center [850, 444] width 333 height 29
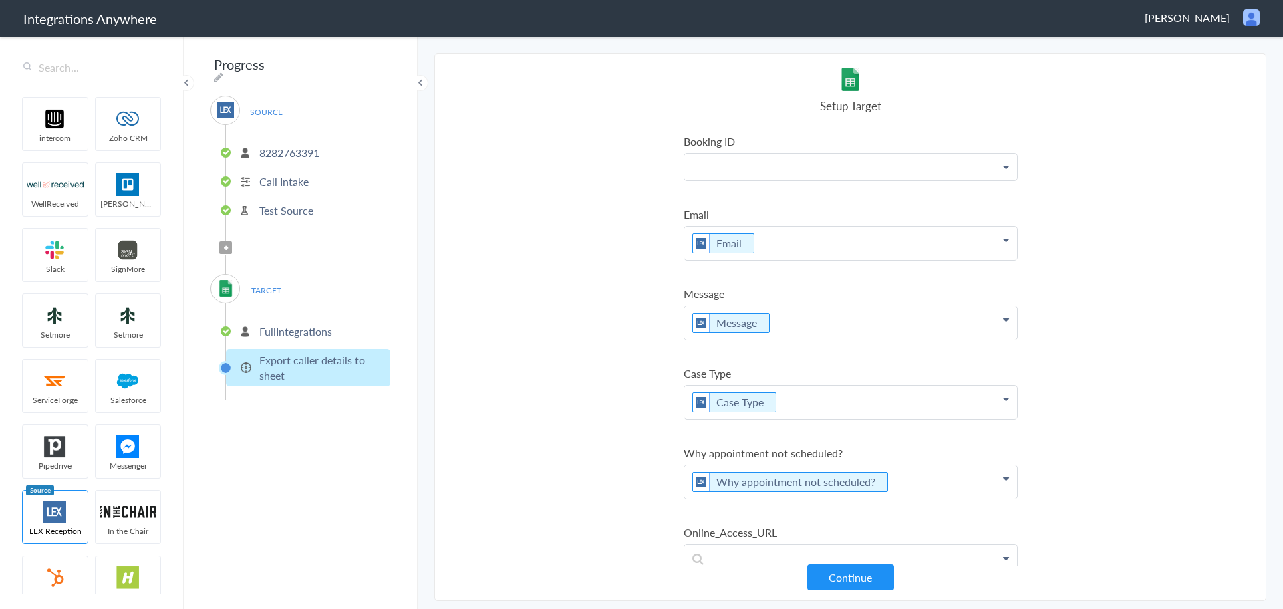
click at [730, 160] on p at bounding box center [850, 167] width 333 height 27
click at [720, 210] on link "Booking ID" at bounding box center [850, 205] width 333 height 29
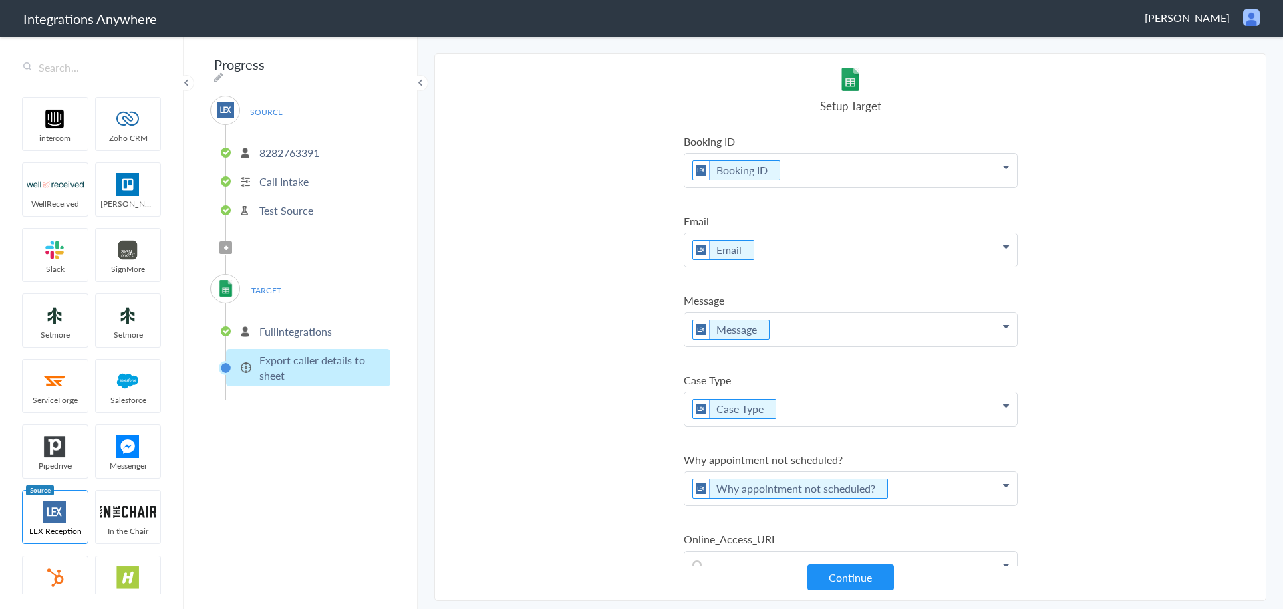
scroll to position [267, 0]
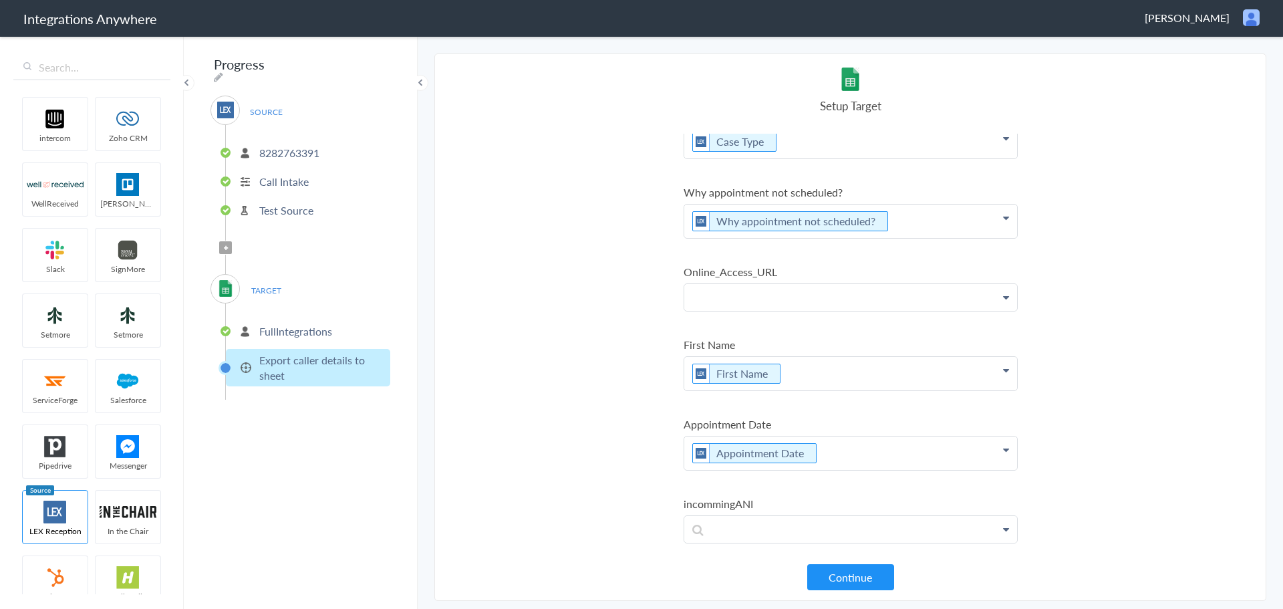
click at [754, 295] on p at bounding box center [850, 297] width 333 height 27
click at [779, 331] on link "Message Page URL" at bounding box center [850, 335] width 333 height 29
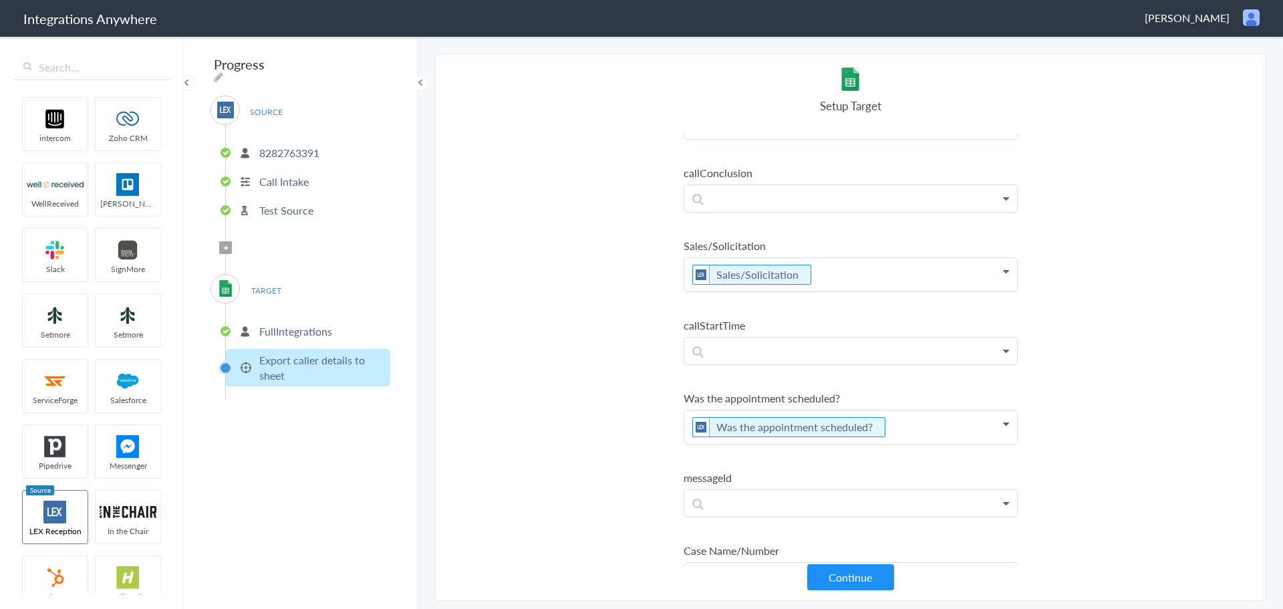
scroll to position [1069, 0]
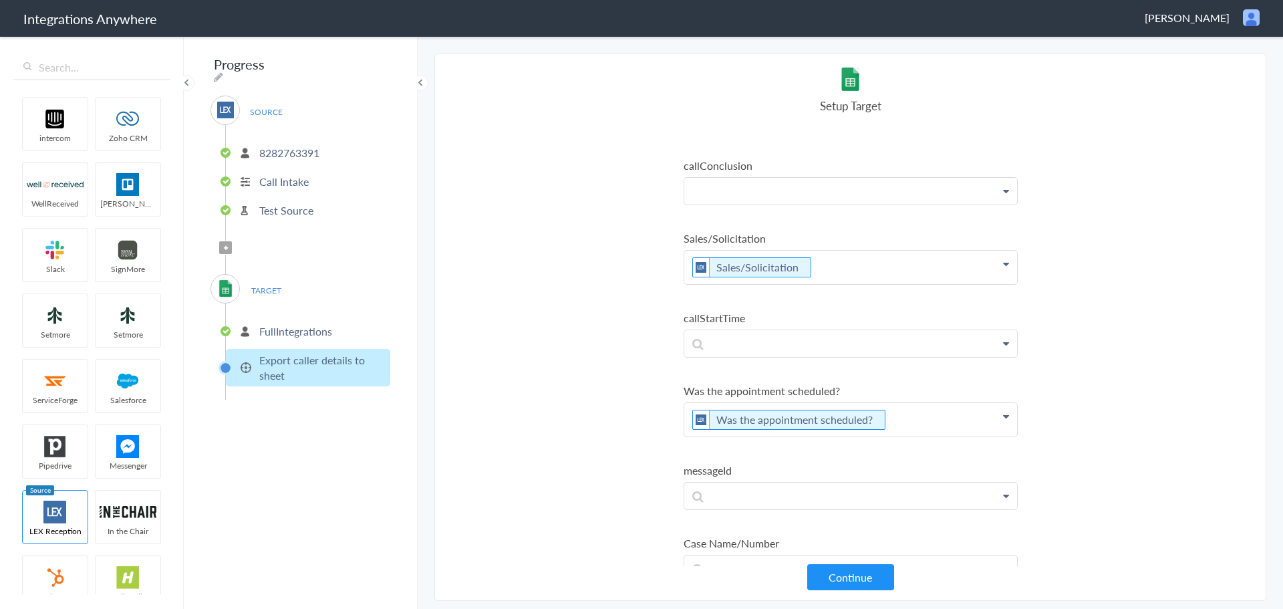
click at [722, 194] on p at bounding box center [850, 191] width 333 height 27
click at [530, 251] on section "Select Account 8282763391 Rename Delete (a few seconds ago) + connect Continue …" at bounding box center [850, 326] width 832 height 547
drag, startPoint x: 797, startPoint y: 194, endPoint x: 679, endPoint y: 186, distance: 118.5
click at [679, 186] on section "Select Account 8282763391 Rename Delete (a few seconds ago) + connect Continue …" at bounding box center [850, 326] width 832 height 547
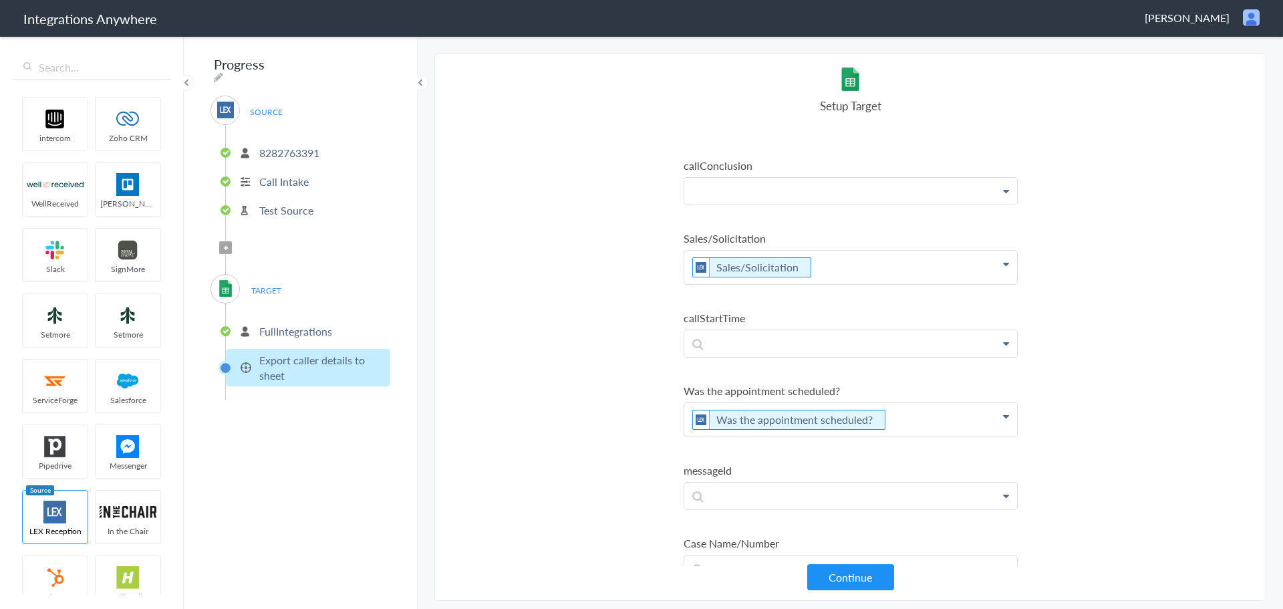
drag, startPoint x: 653, startPoint y: 430, endPoint x: 641, endPoint y: 430, distance: 12.0
click at [653, 430] on section "Select Account 8282763391 Rename Delete (a few seconds ago) + connect Continue …" at bounding box center [850, 326] width 832 height 547
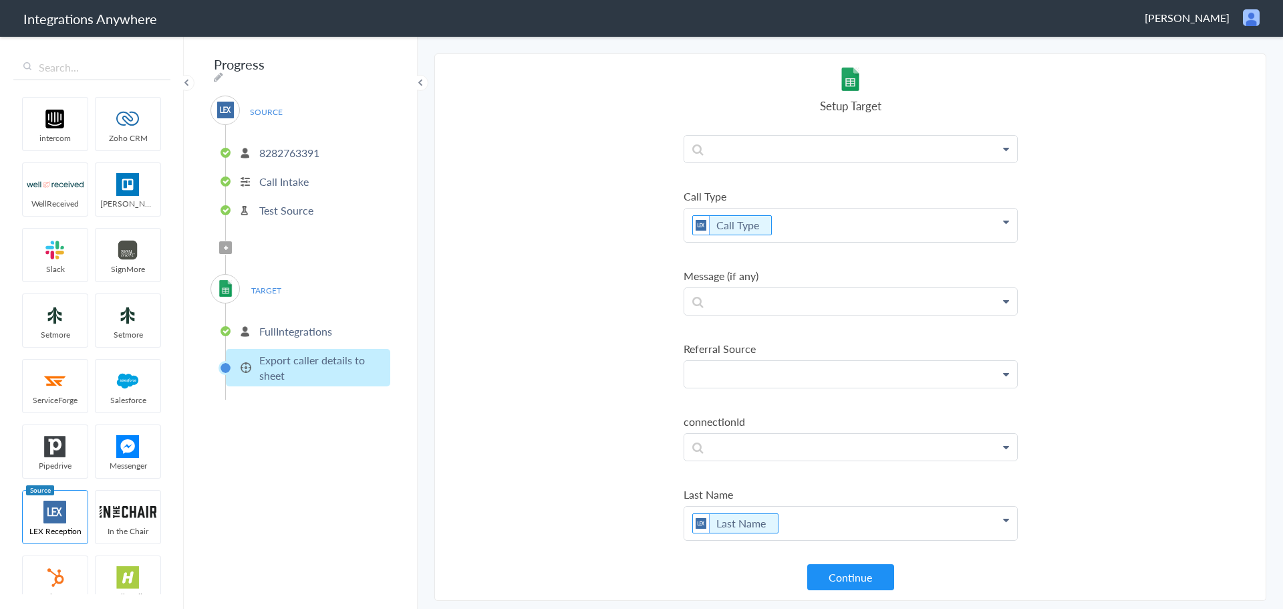
click at [730, 371] on p at bounding box center [850, 374] width 333 height 27
click at [744, 437] on link "Referral Source" at bounding box center [850, 441] width 333 height 29
click at [751, 305] on p at bounding box center [850, 301] width 333 height 27
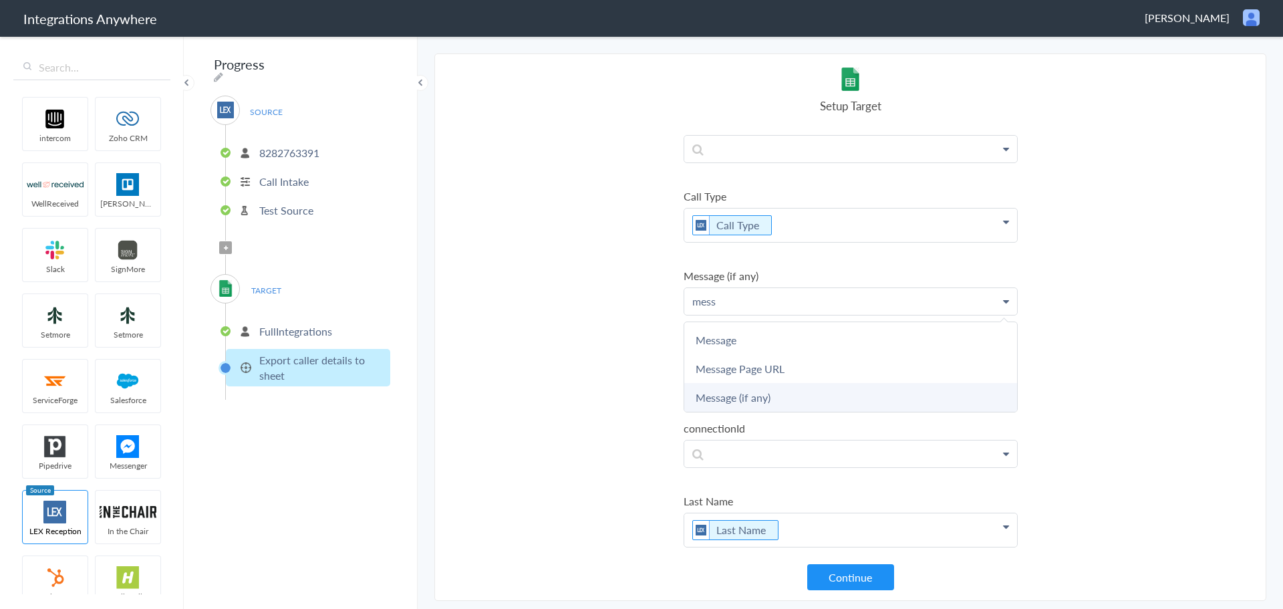
click at [756, 395] on link "Message (if any)" at bounding box center [850, 397] width 333 height 29
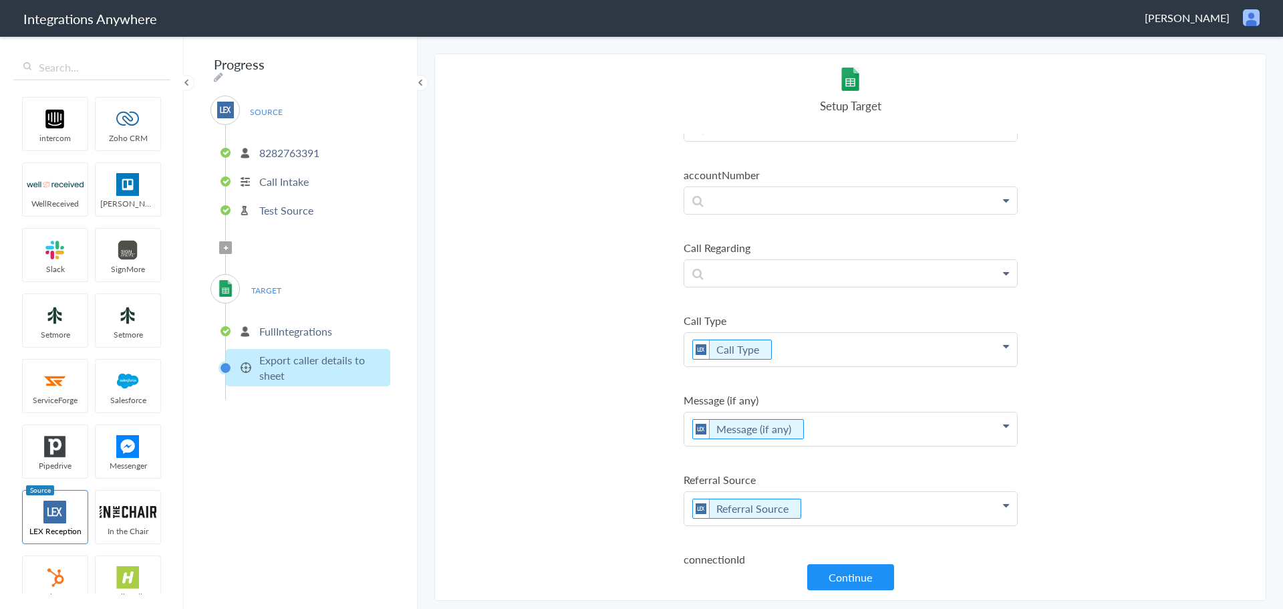
scroll to position [1513, 0]
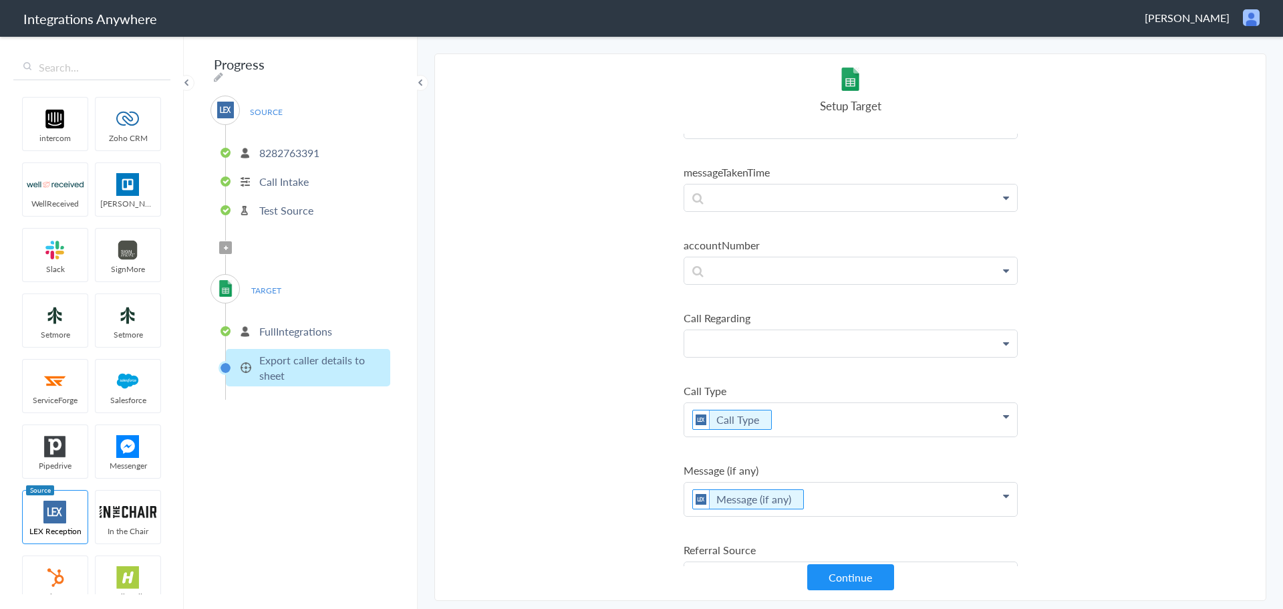
click at [741, 341] on p at bounding box center [850, 343] width 333 height 27
click at [753, 371] on link "Call Regarding" at bounding box center [850, 381] width 333 height 29
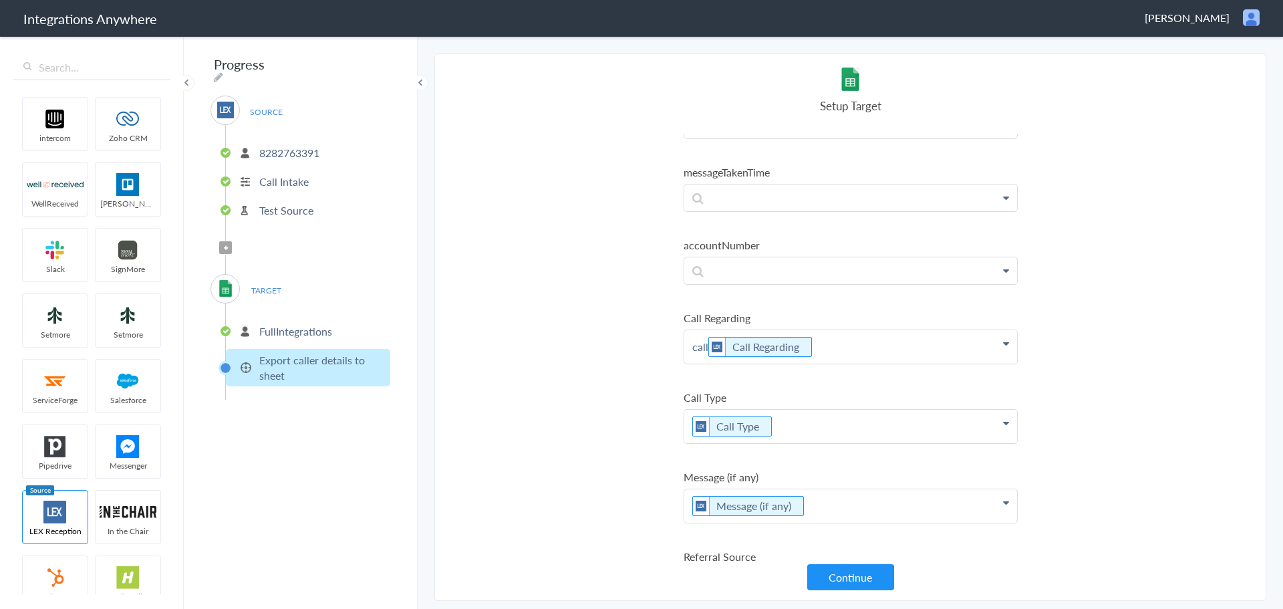
drag, startPoint x: 709, startPoint y: 347, endPoint x: 665, endPoint y: 349, distance: 44.1
click at [665, 349] on section "Select Account 8282763391 Rename Delete (a few seconds ago) + connect Continue …" at bounding box center [850, 326] width 832 height 547
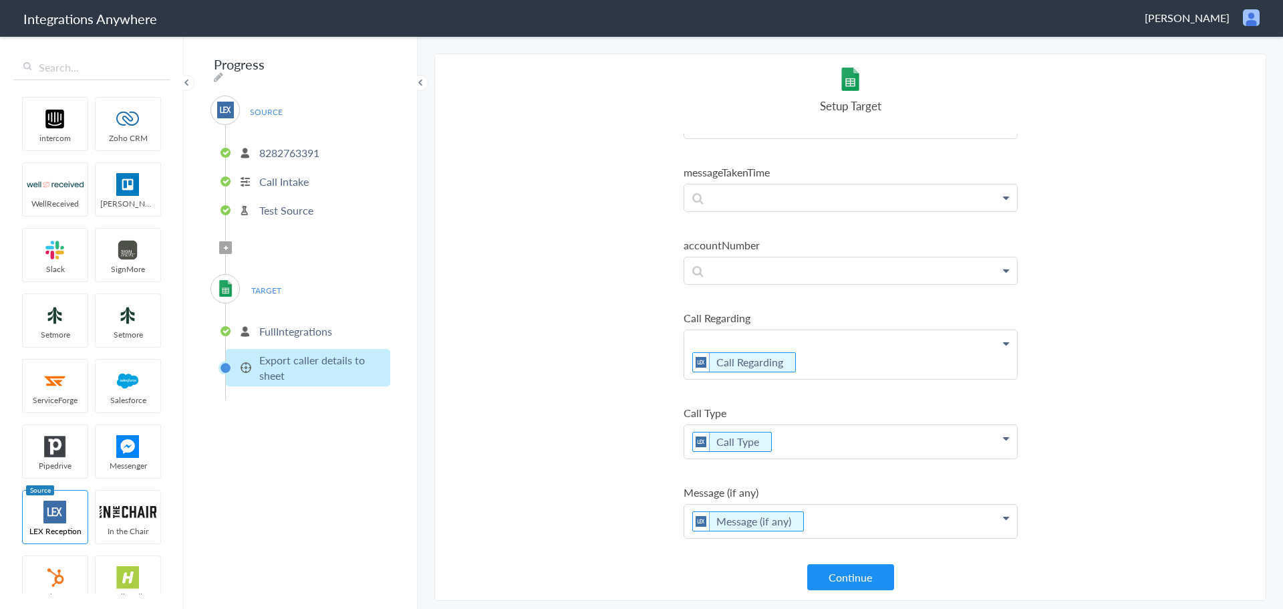
click at [688, 358] on p "Call Regarding" at bounding box center [850, 354] width 333 height 49
click at [689, 358] on p "Call Regarding" at bounding box center [850, 354] width 333 height 49
click at [795, 360] on icon at bounding box center [795, 362] width 15 height 17
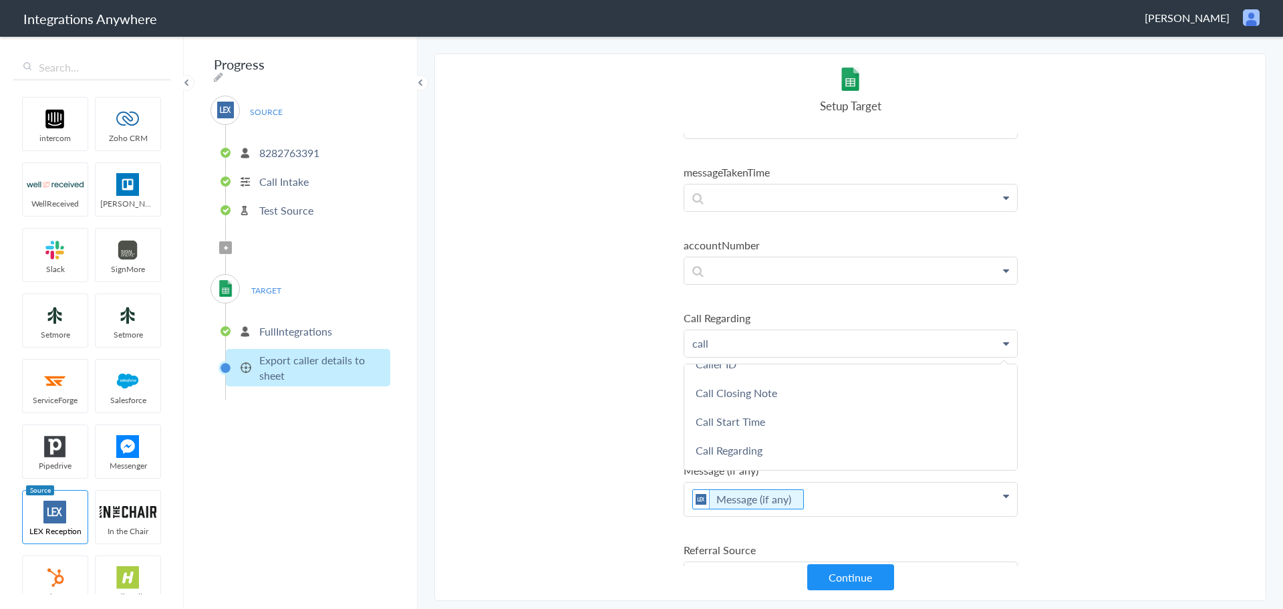
scroll to position [70, 0]
click at [691, 424] on link "Call Regarding" at bounding box center [850, 426] width 333 height 29
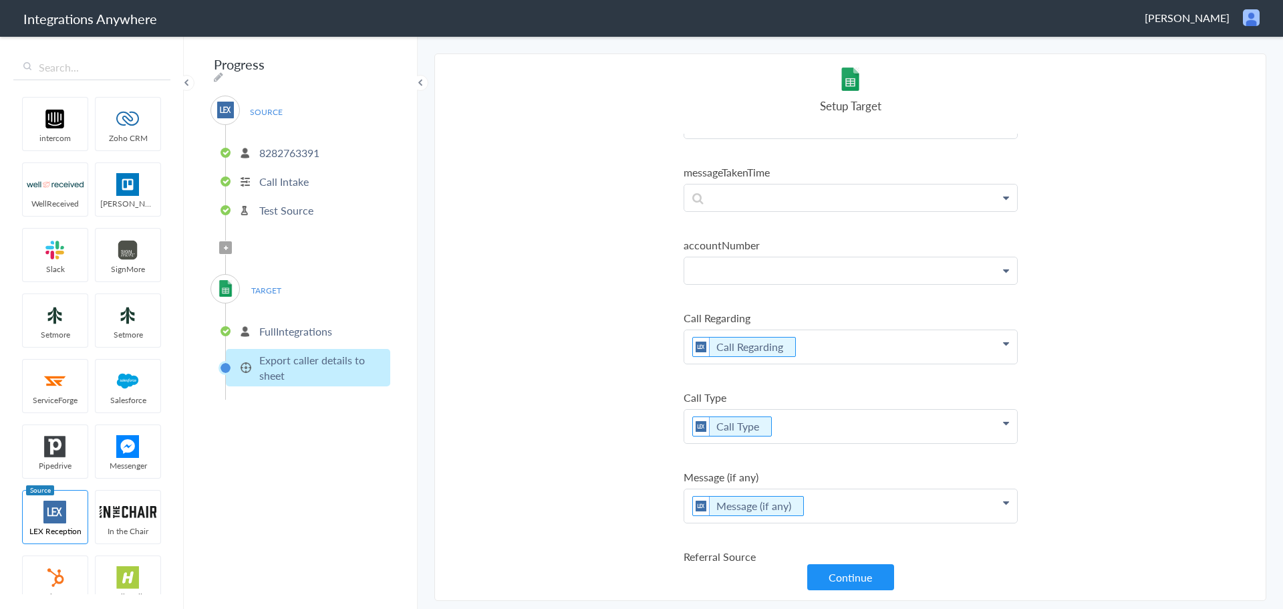
click at [736, 265] on p at bounding box center [850, 270] width 333 height 27
click at [726, 339] on link "accountNumber" at bounding box center [850, 337] width 333 height 29
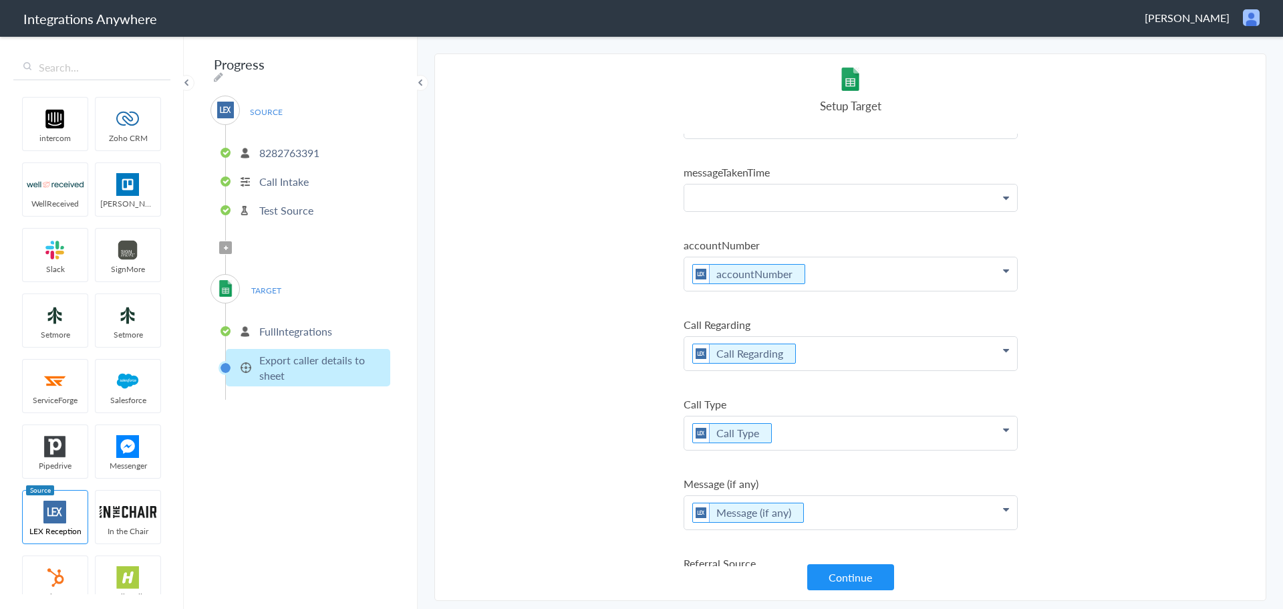
click at [749, 205] on p at bounding box center [850, 197] width 333 height 27
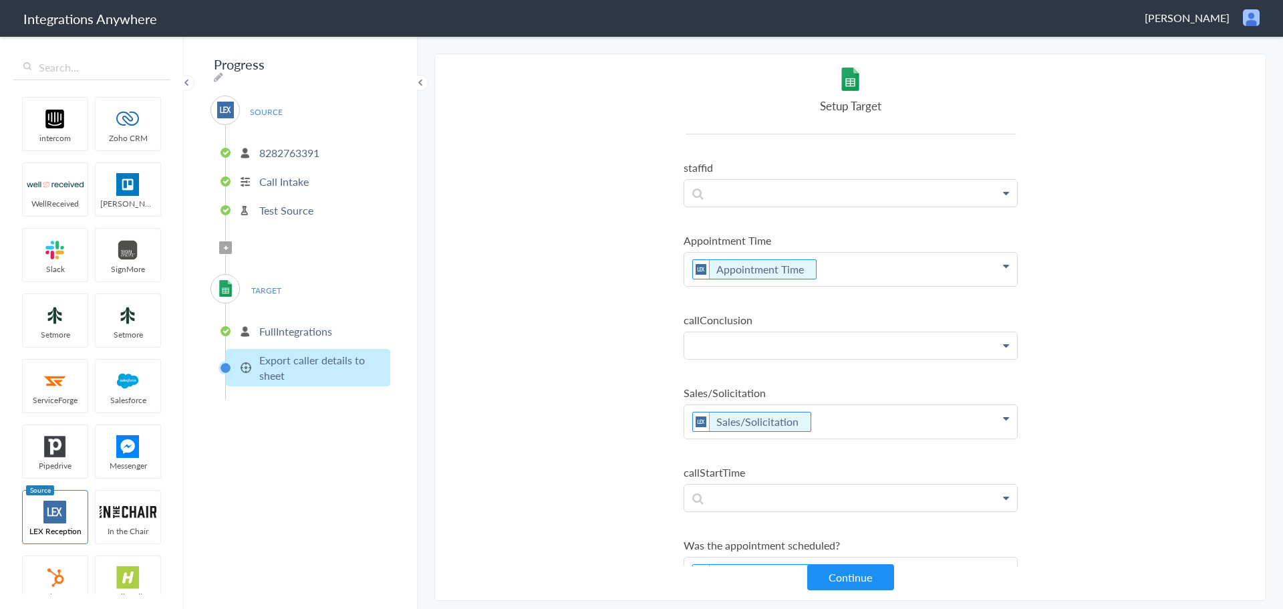
scroll to position [925, 0]
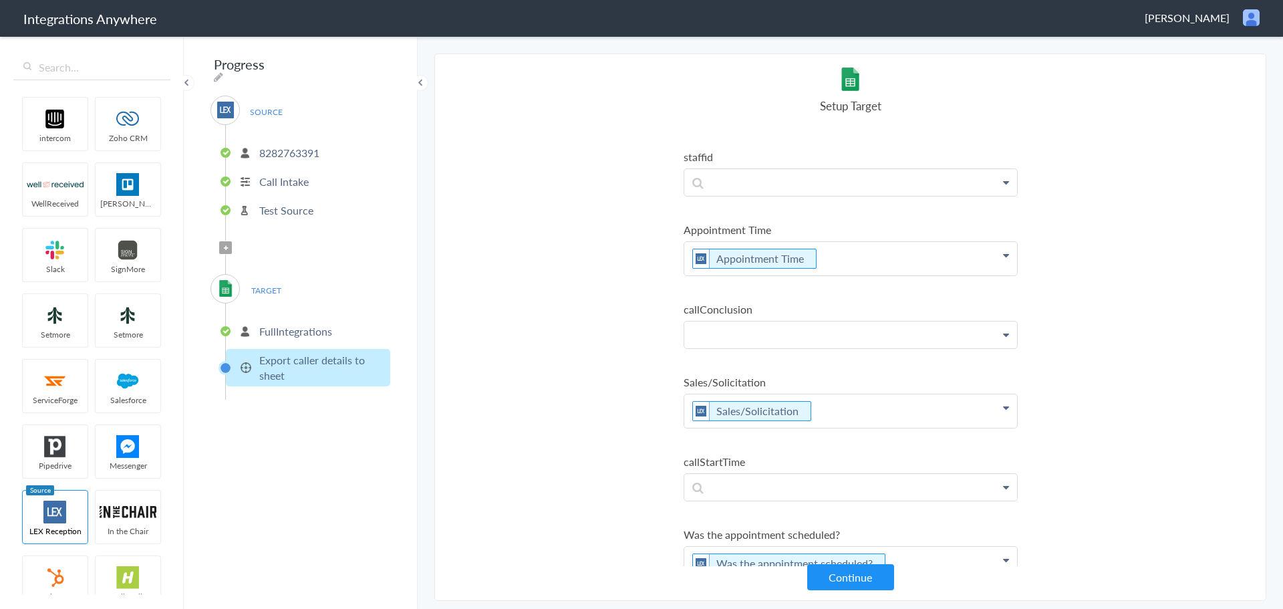
click at [1018, 361] on section "Select Account 8282763391 Rename Delete (a few seconds ago) + connect Continue …" at bounding box center [850, 326] width 832 height 547
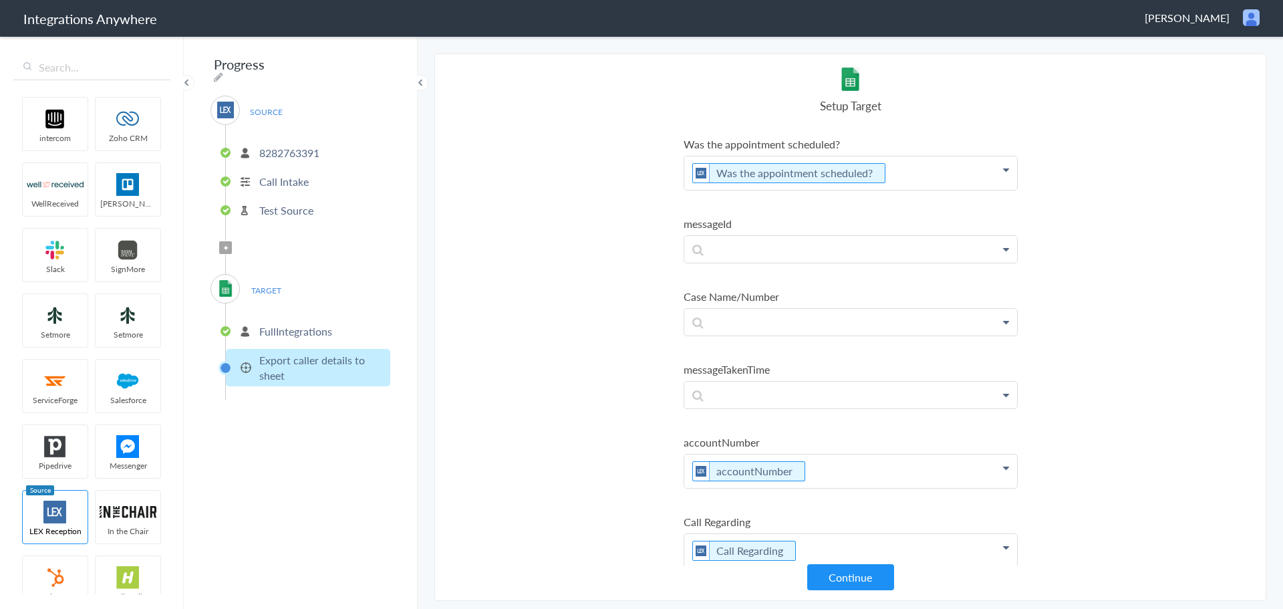
scroll to position [1322, 0]
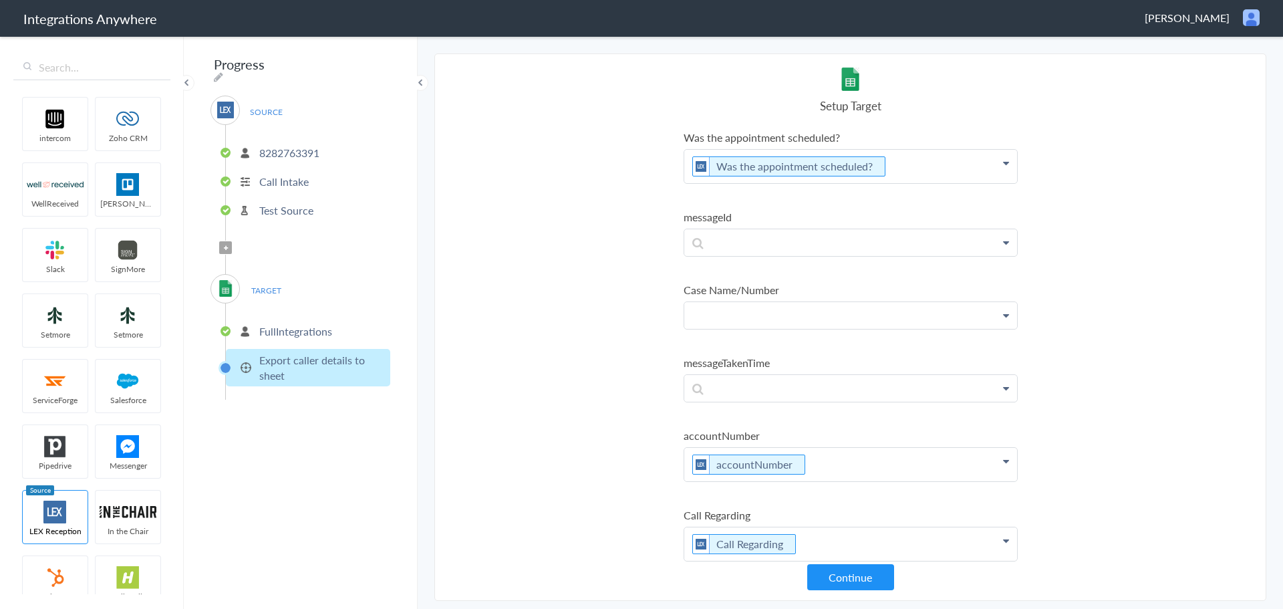
click at [750, 311] on p at bounding box center [850, 315] width 333 height 27
click at [744, 351] on link "Case Name/Number" at bounding box center [850, 353] width 333 height 29
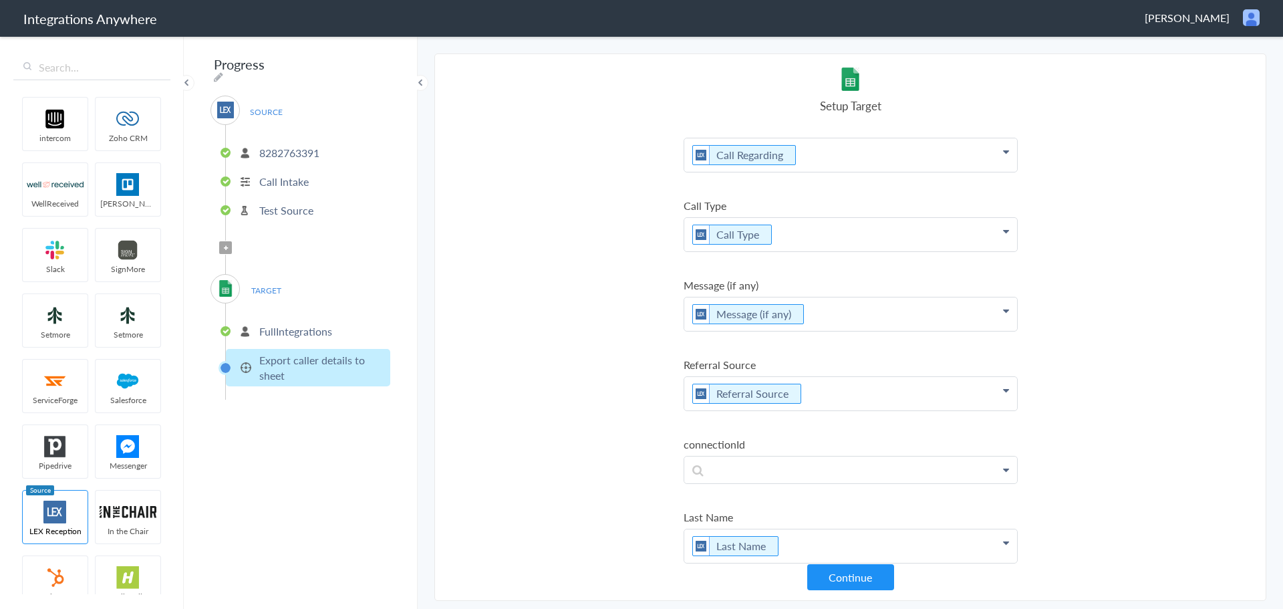
scroll to position [1740, 0]
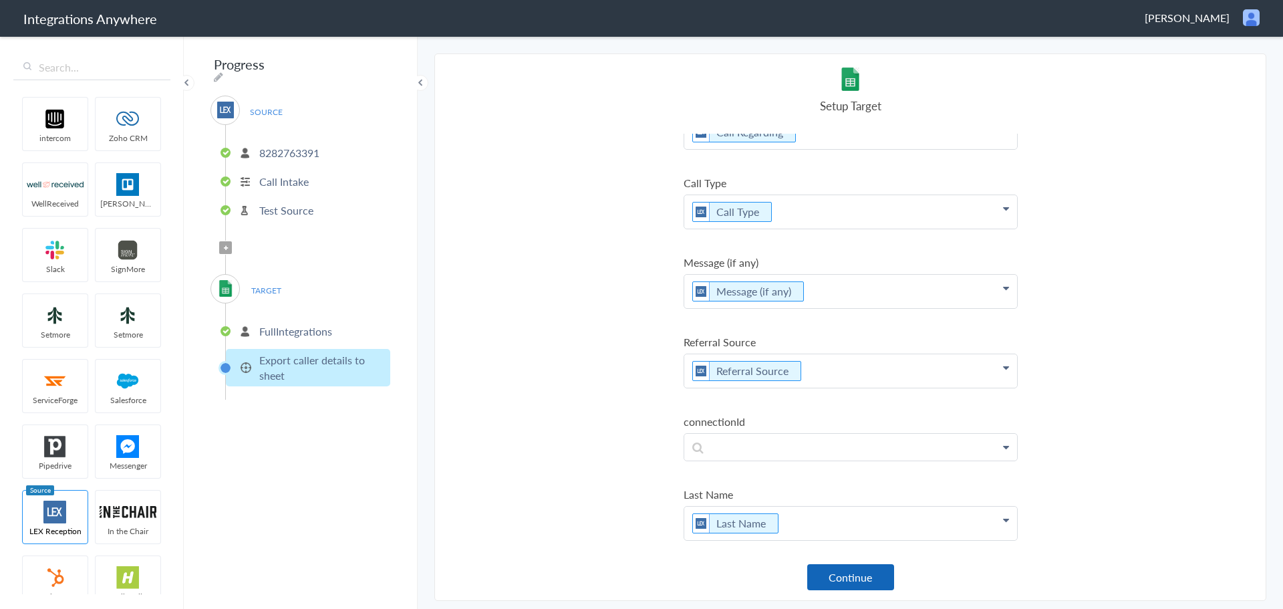
click at [857, 579] on button "Continue" at bounding box center [850, 577] width 87 height 26
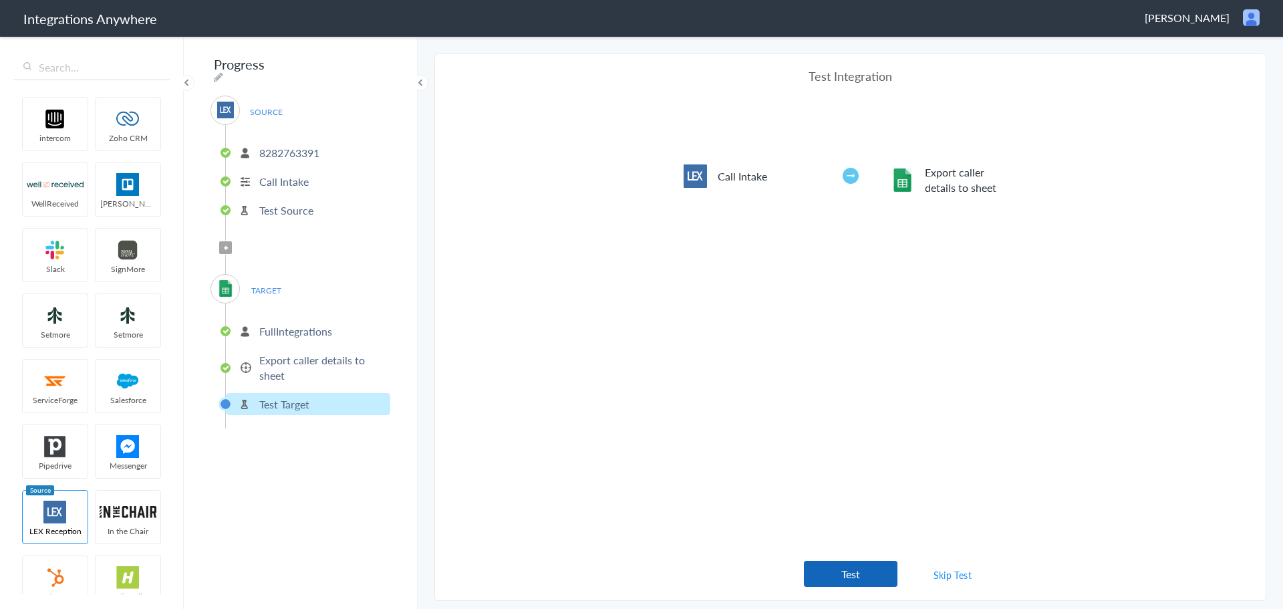
click at [851, 576] on button "Test" at bounding box center [851, 574] width 94 height 26
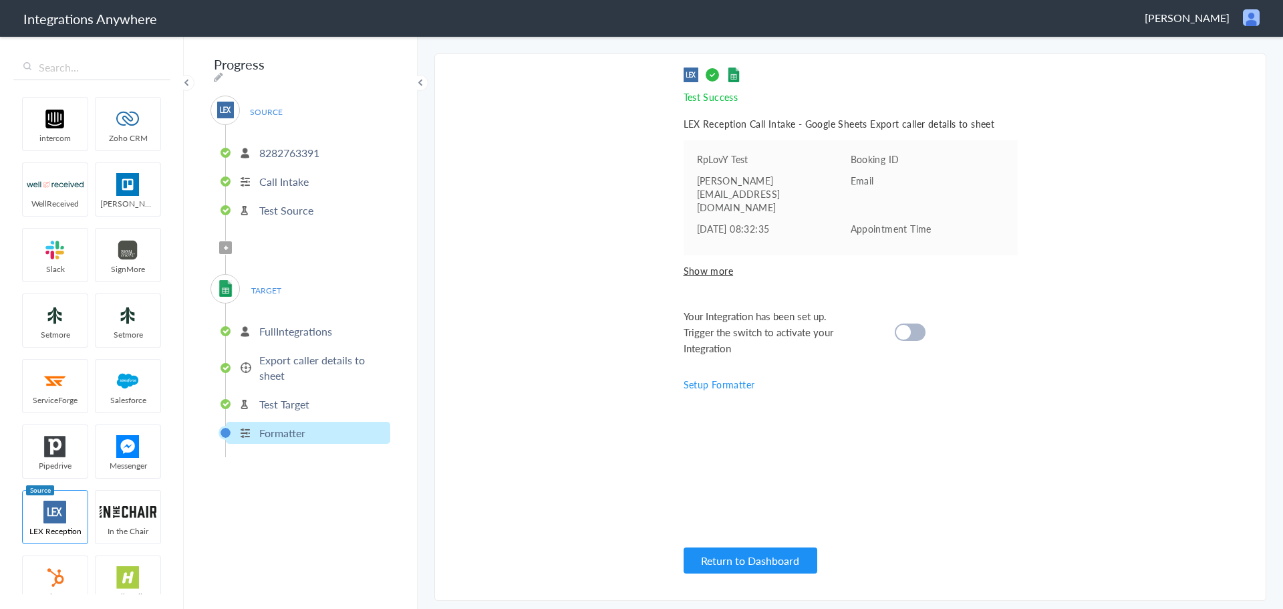
click at [923, 323] on div at bounding box center [910, 331] width 31 height 17
drag, startPoint x: 327, startPoint y: 152, endPoint x: 259, endPoint y: 151, distance: 67.5
click at [259, 151] on li "8282763391" at bounding box center [308, 153] width 164 height 22
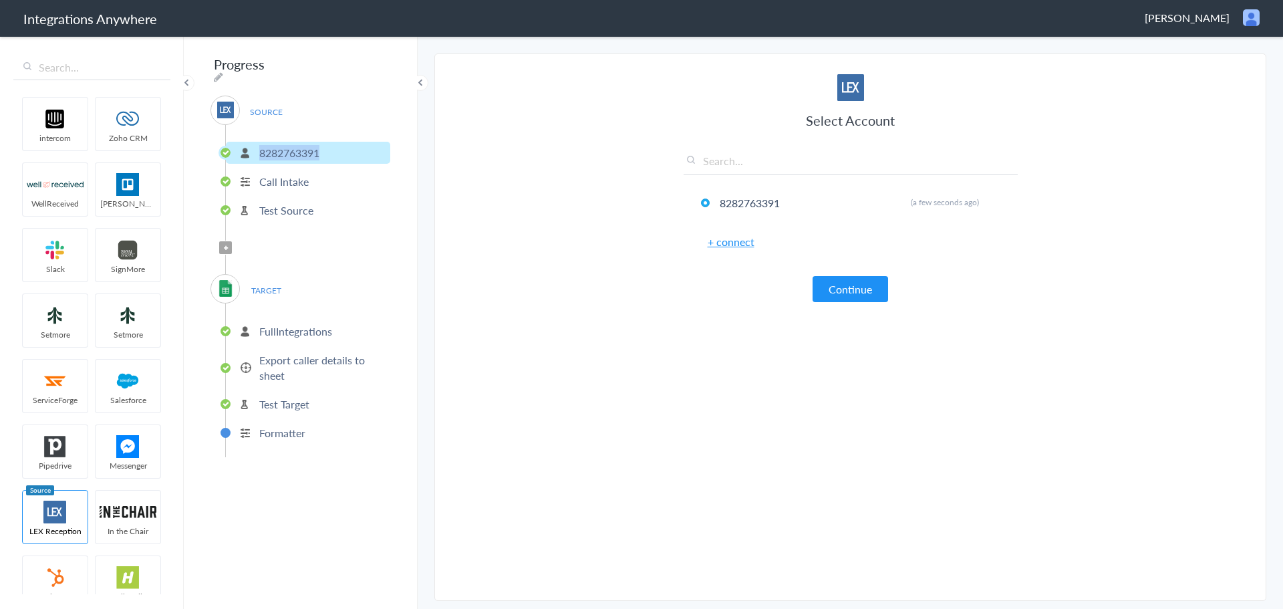
copy p "8282763391"
click at [317, 327] on p "FullIntegrations" at bounding box center [295, 330] width 73 height 15
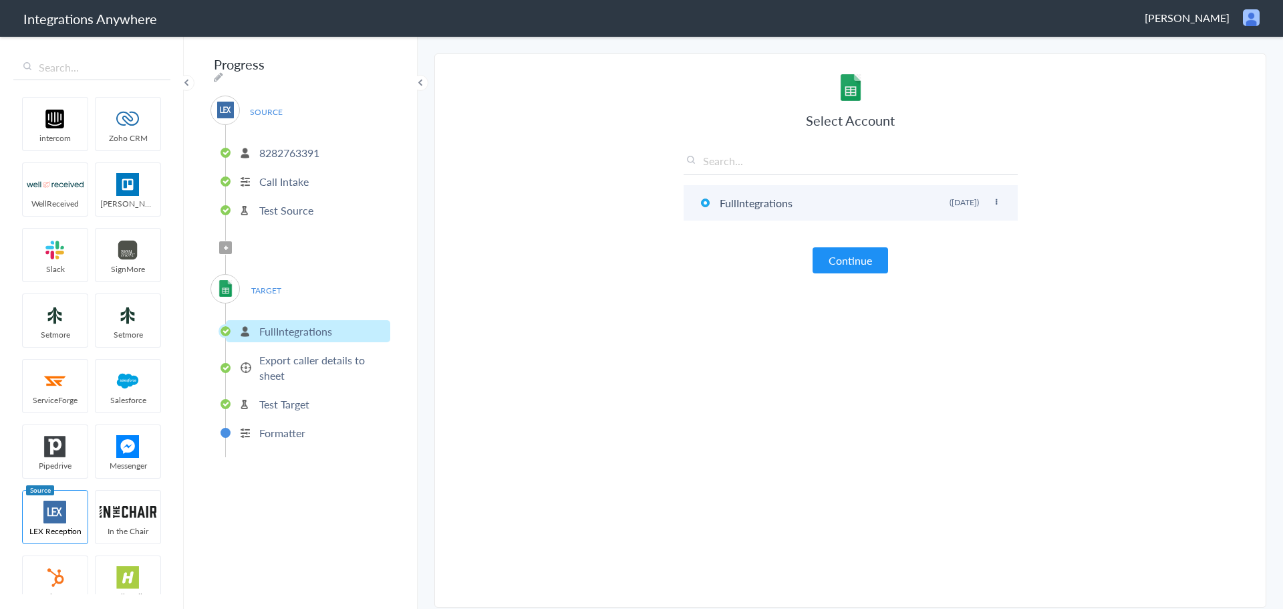
drag, startPoint x: 806, startPoint y: 209, endPoint x: 722, endPoint y: 208, distance: 84.9
click at [722, 208] on li "FullIntegrations Rename Delete (6 years ago)" at bounding box center [850, 202] width 334 height 35
drag, startPoint x: 332, startPoint y: 324, endPoint x: 261, endPoint y: 321, distance: 70.9
click at [261, 321] on li "FullIntegrations" at bounding box center [308, 331] width 164 height 22
copy p "FullIntegrations"
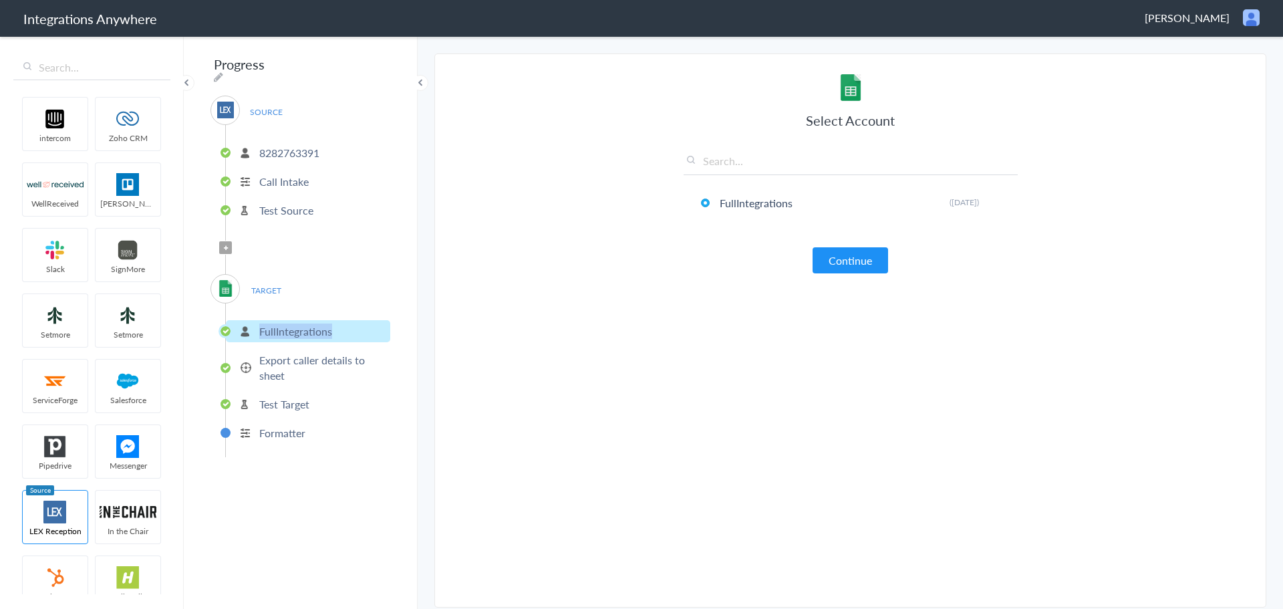
click at [1064, 293] on section "Select Account 8282763391 Rename Delete (a few seconds ago) + connect Continue …" at bounding box center [850, 330] width 832 height 554
click at [1000, 198] on li "FullIntegrations Rename Delete (6 years ago)" at bounding box center [850, 202] width 334 height 35
click at [996, 202] on icon at bounding box center [996, 201] width 8 height 7
click at [263, 281] on span "TARGET" at bounding box center [266, 290] width 51 height 18
click at [263, 285] on span "TARGET" at bounding box center [266, 290] width 51 height 18
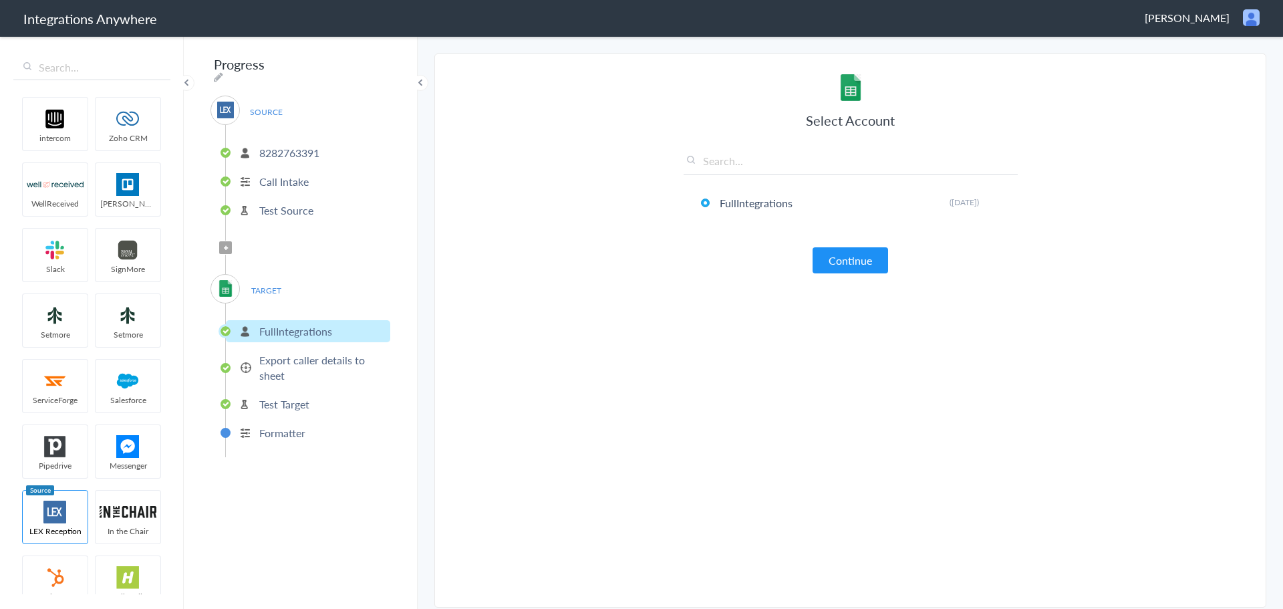
click at [297, 208] on p "Test Source" at bounding box center [286, 209] width 54 height 15
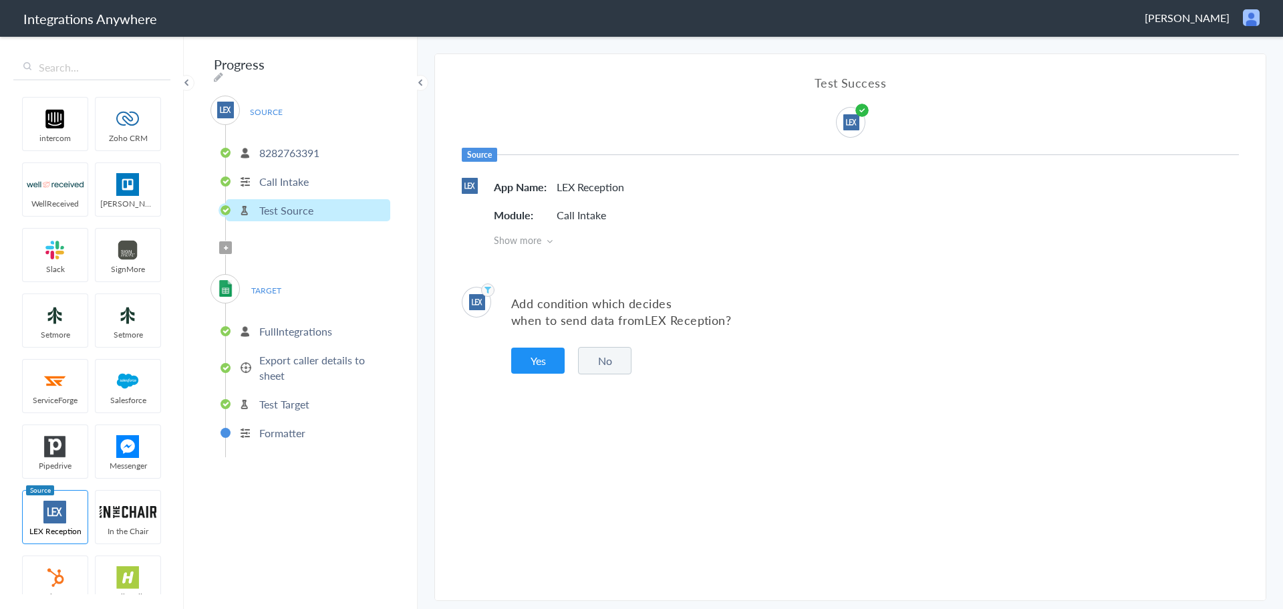
click at [616, 359] on button "No" at bounding box center [604, 360] width 53 height 27
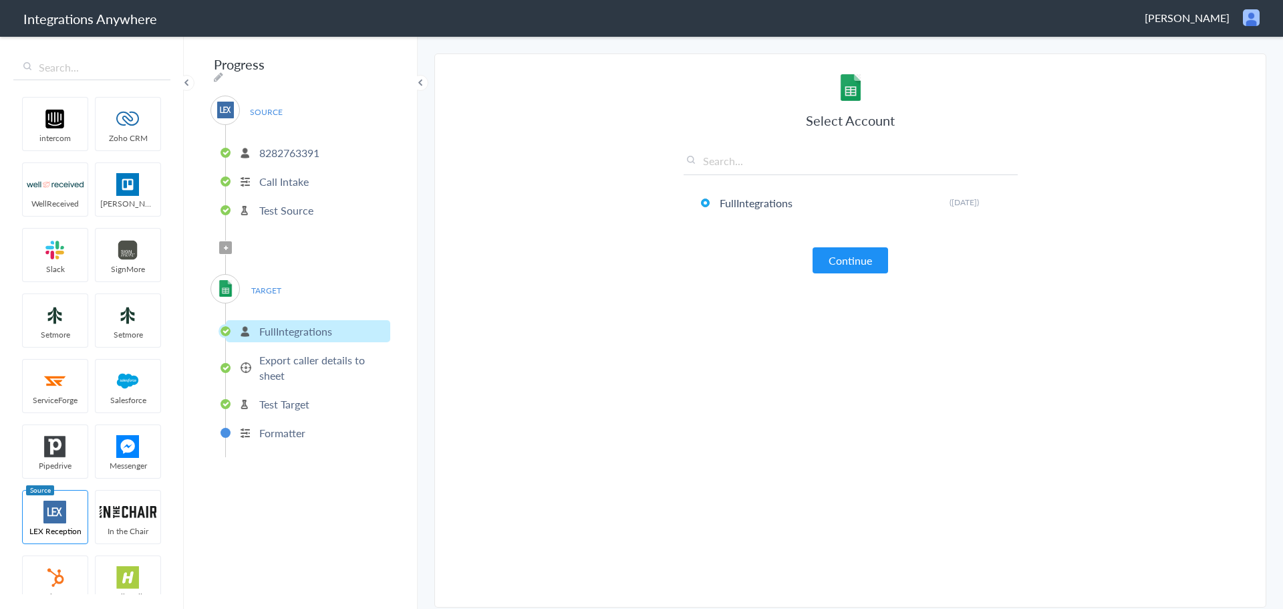
click at [732, 159] on input "text" at bounding box center [850, 164] width 334 height 22
type input "s"
click at [869, 212] on li "FullIntegrations Rename Delete (6 years ago)" at bounding box center [850, 202] width 334 height 35
click at [996, 197] on li "FullIntegrations Rename Delete (6 years ago)" at bounding box center [850, 202] width 334 height 35
click at [996, 202] on icon at bounding box center [996, 201] width 8 height 7
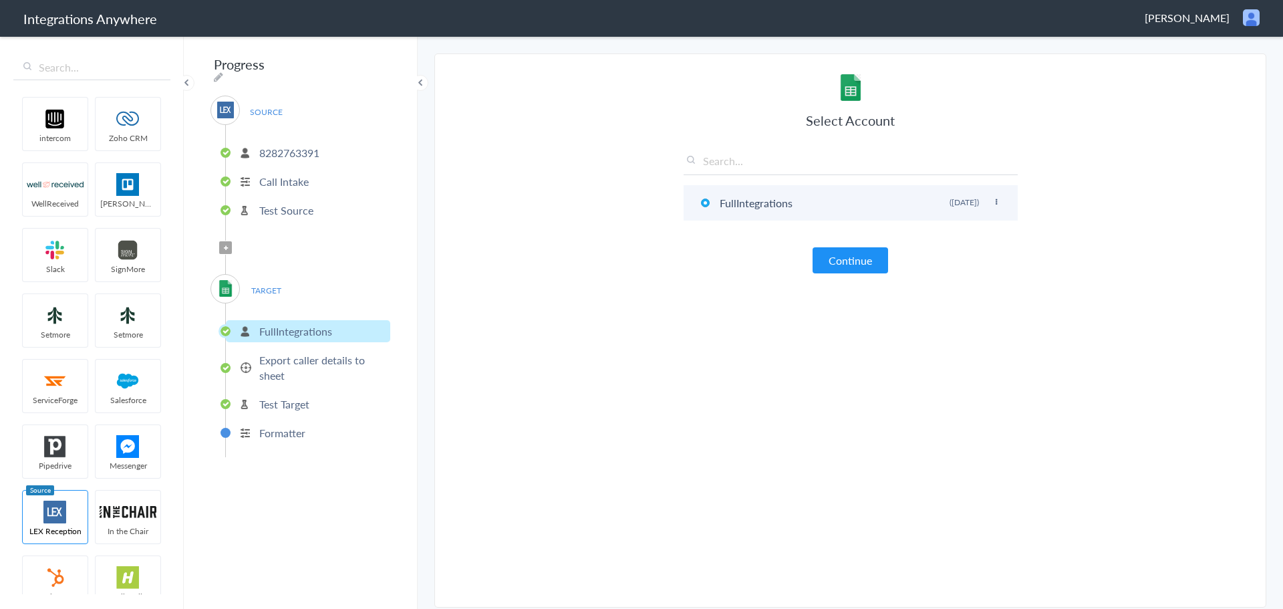
click at [996, 202] on icon at bounding box center [996, 201] width 8 height 7
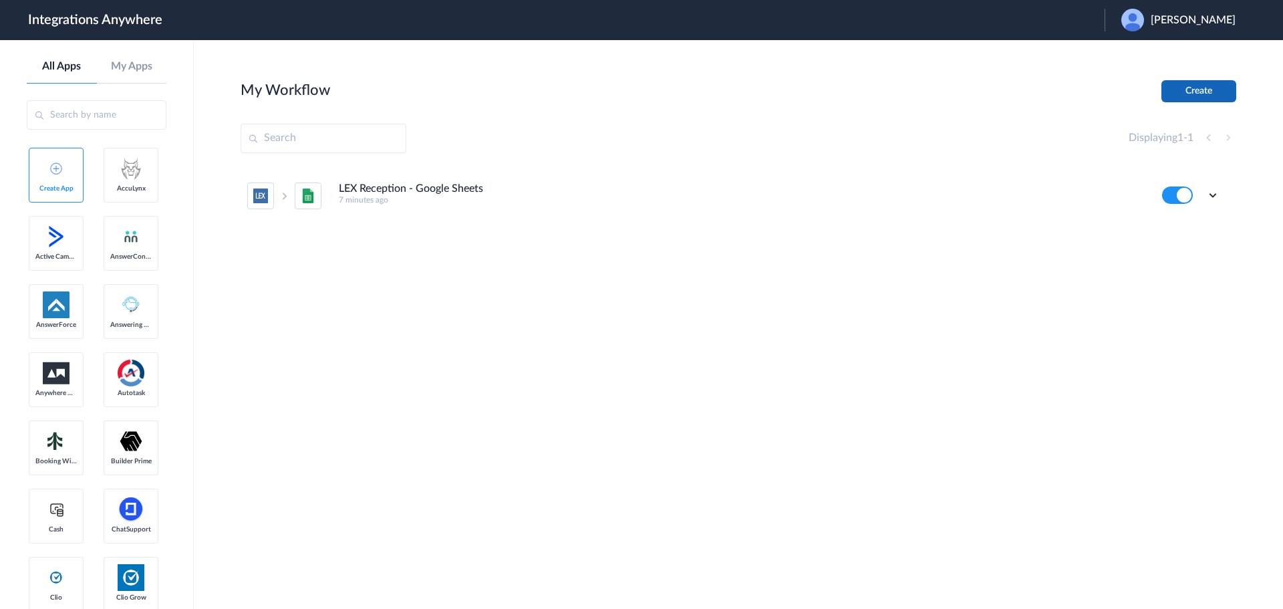
click at [1212, 90] on button "Create" at bounding box center [1198, 91] width 75 height 22
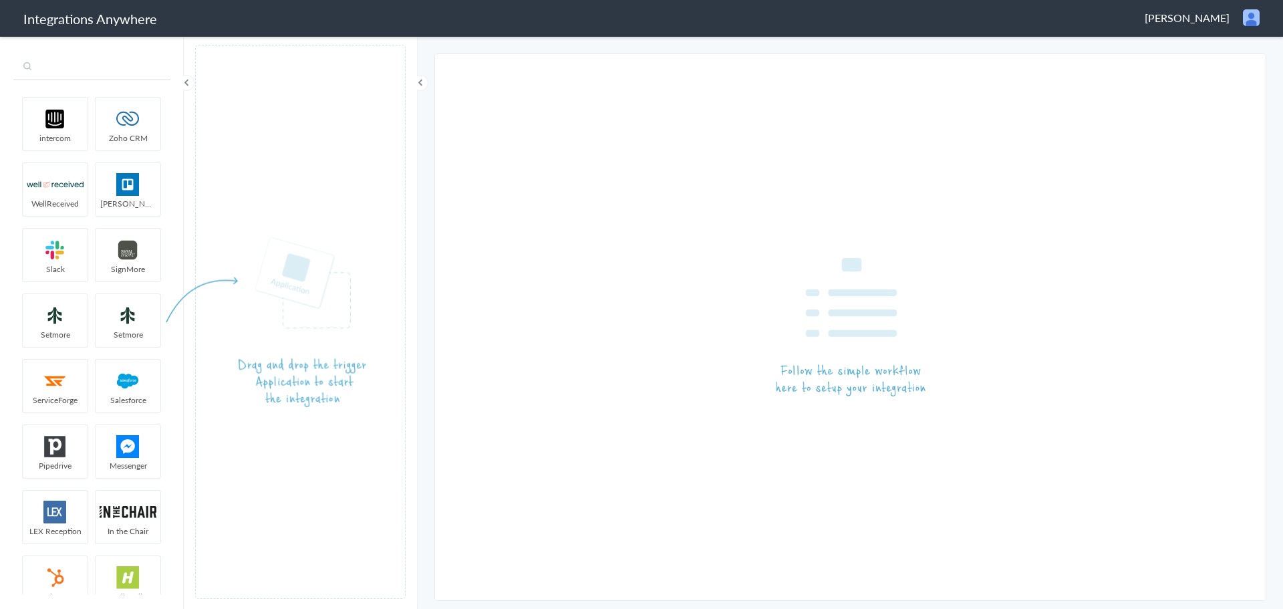
click at [106, 69] on input "text" at bounding box center [91, 67] width 157 height 25
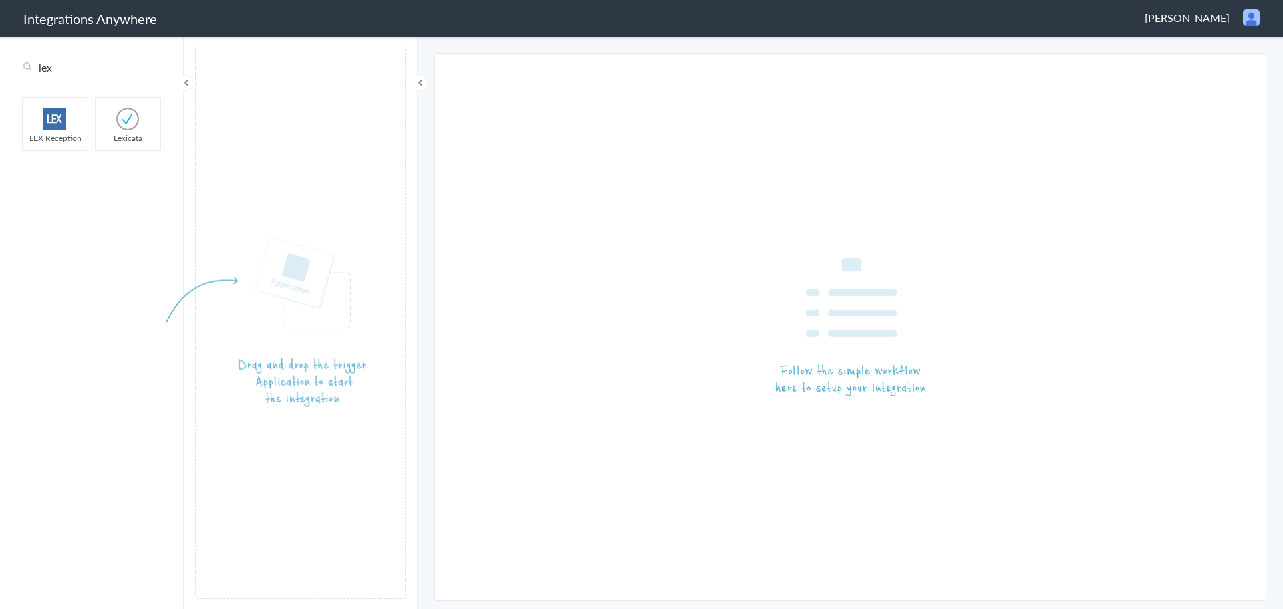
type input "lex"
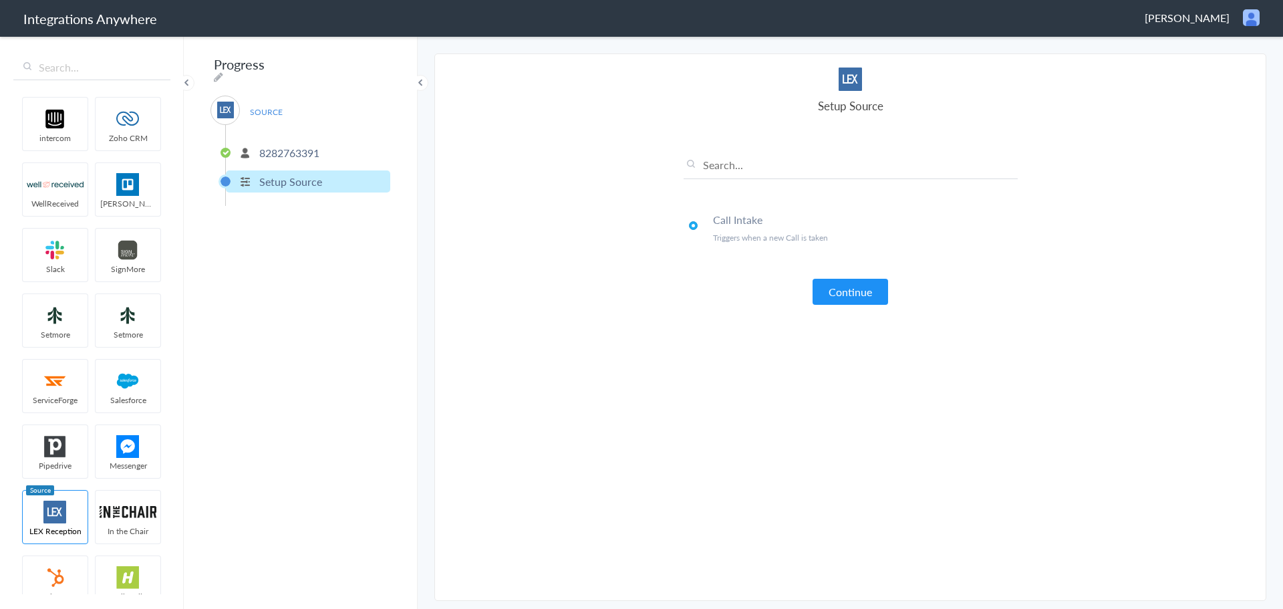
click at [844, 281] on button "Continue" at bounding box center [849, 292] width 75 height 26
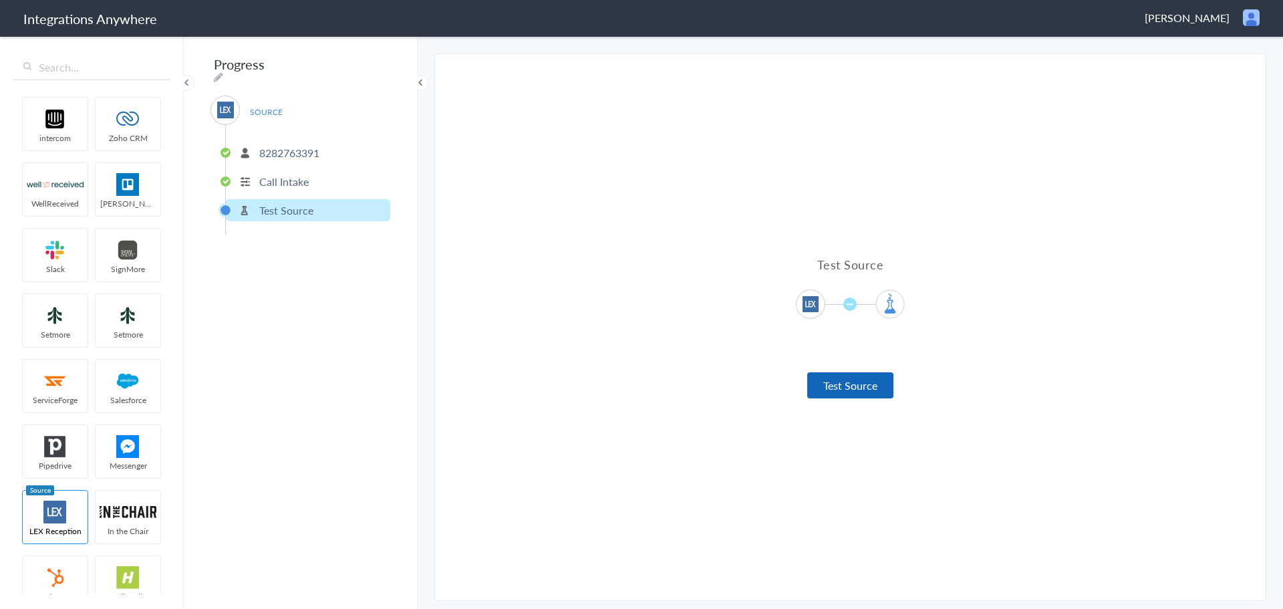
click at [857, 389] on button "Test Source" at bounding box center [850, 385] width 86 height 26
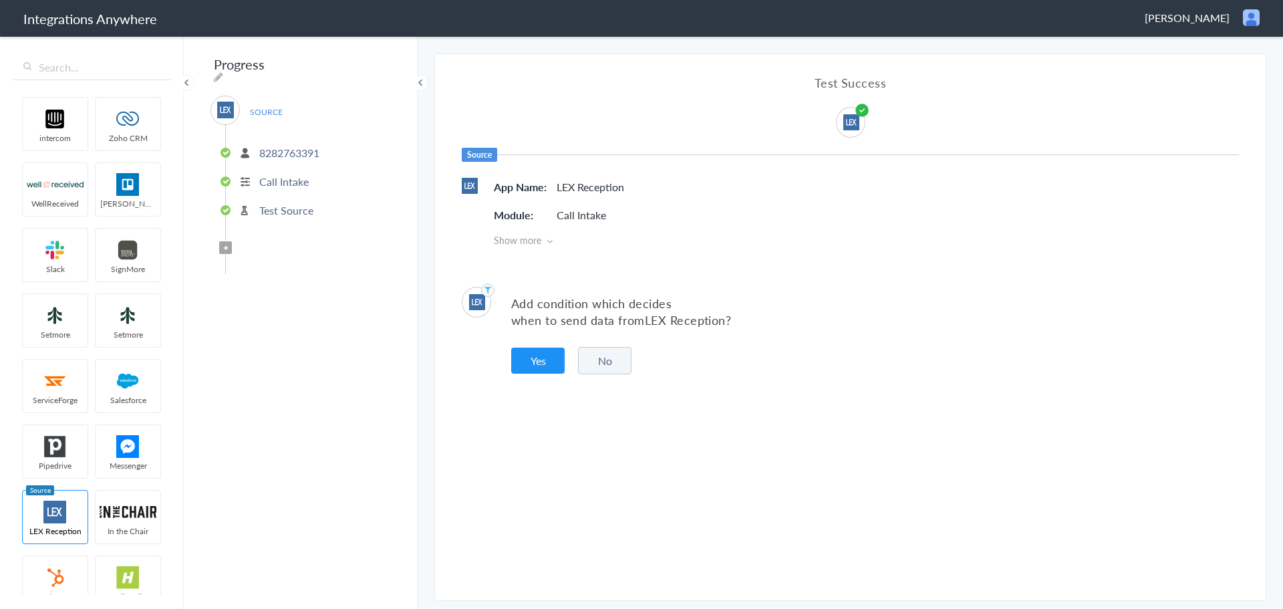
click at [601, 361] on button "No" at bounding box center [604, 360] width 53 height 27
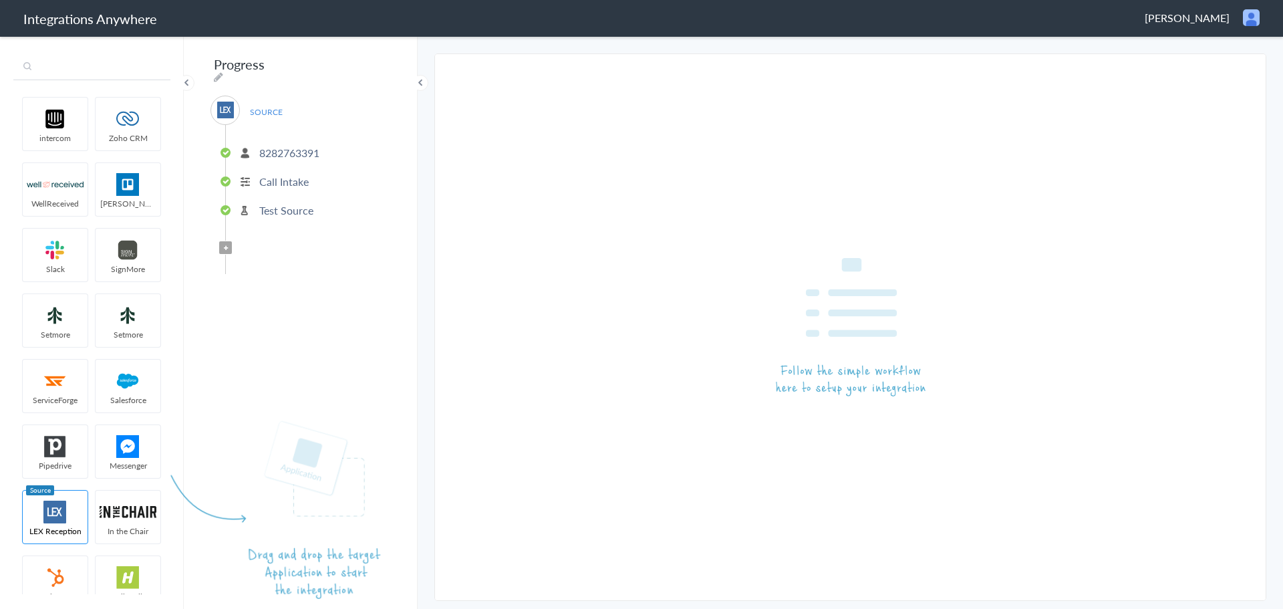
click at [55, 76] on input "text" at bounding box center [91, 67] width 157 height 25
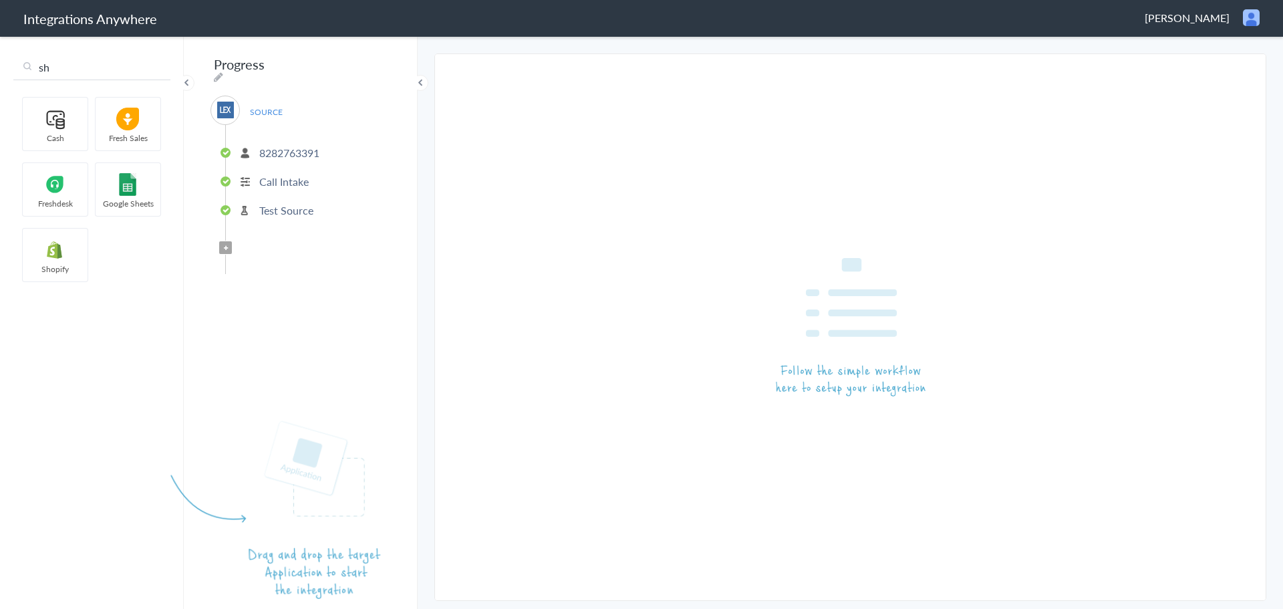
type input "sh"
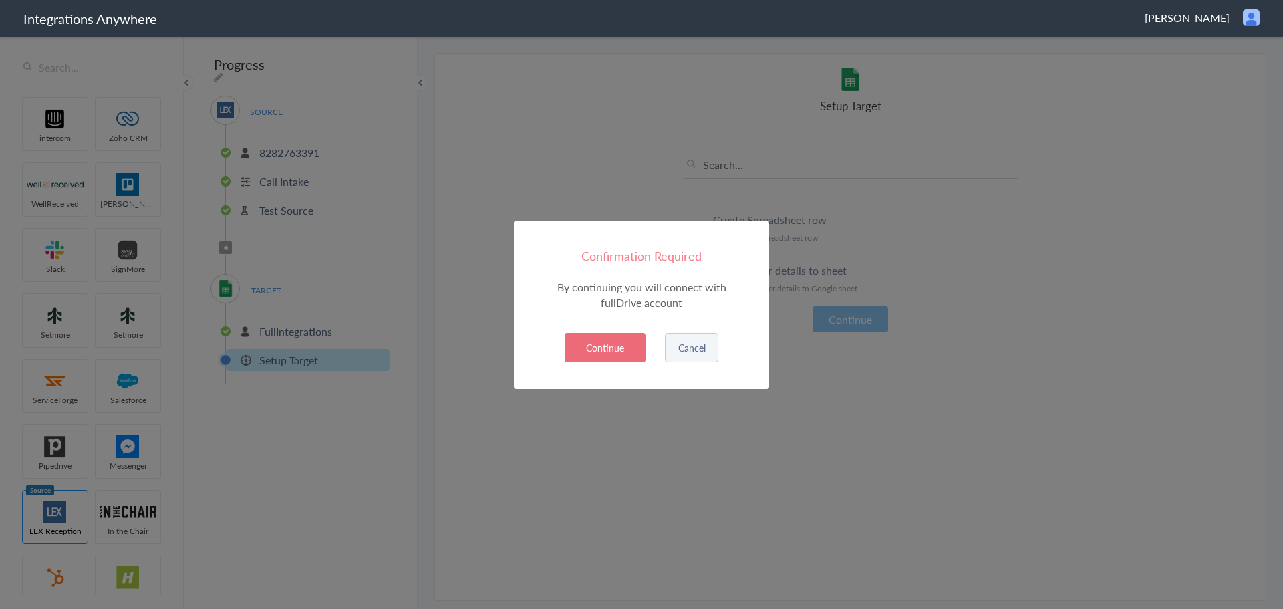
click at [695, 351] on button "Cancel" at bounding box center [691, 347] width 53 height 29
